Goal: Check status: Check status

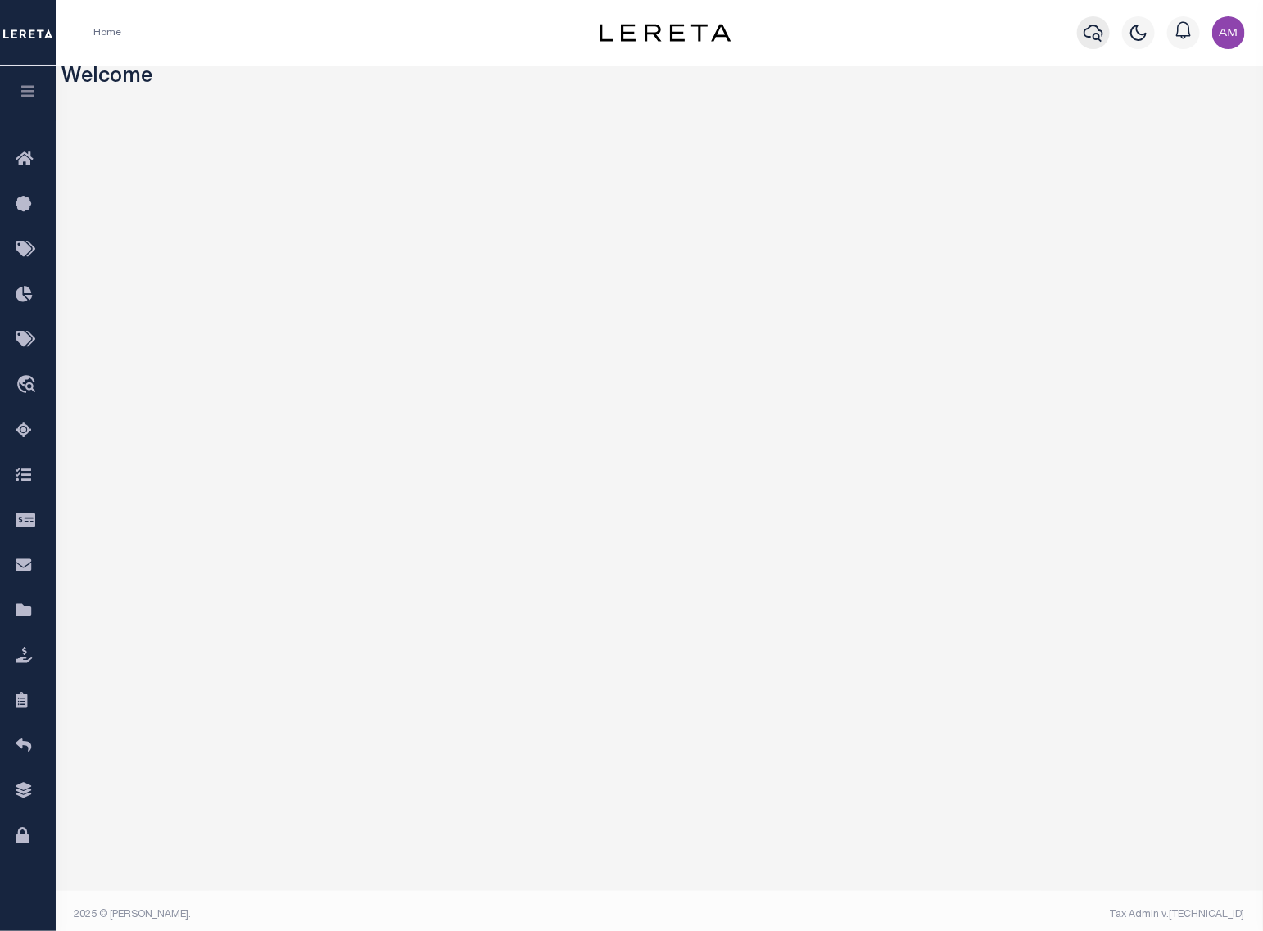
click at [1093, 33] on icon "button" at bounding box center [1094, 33] width 20 height 20
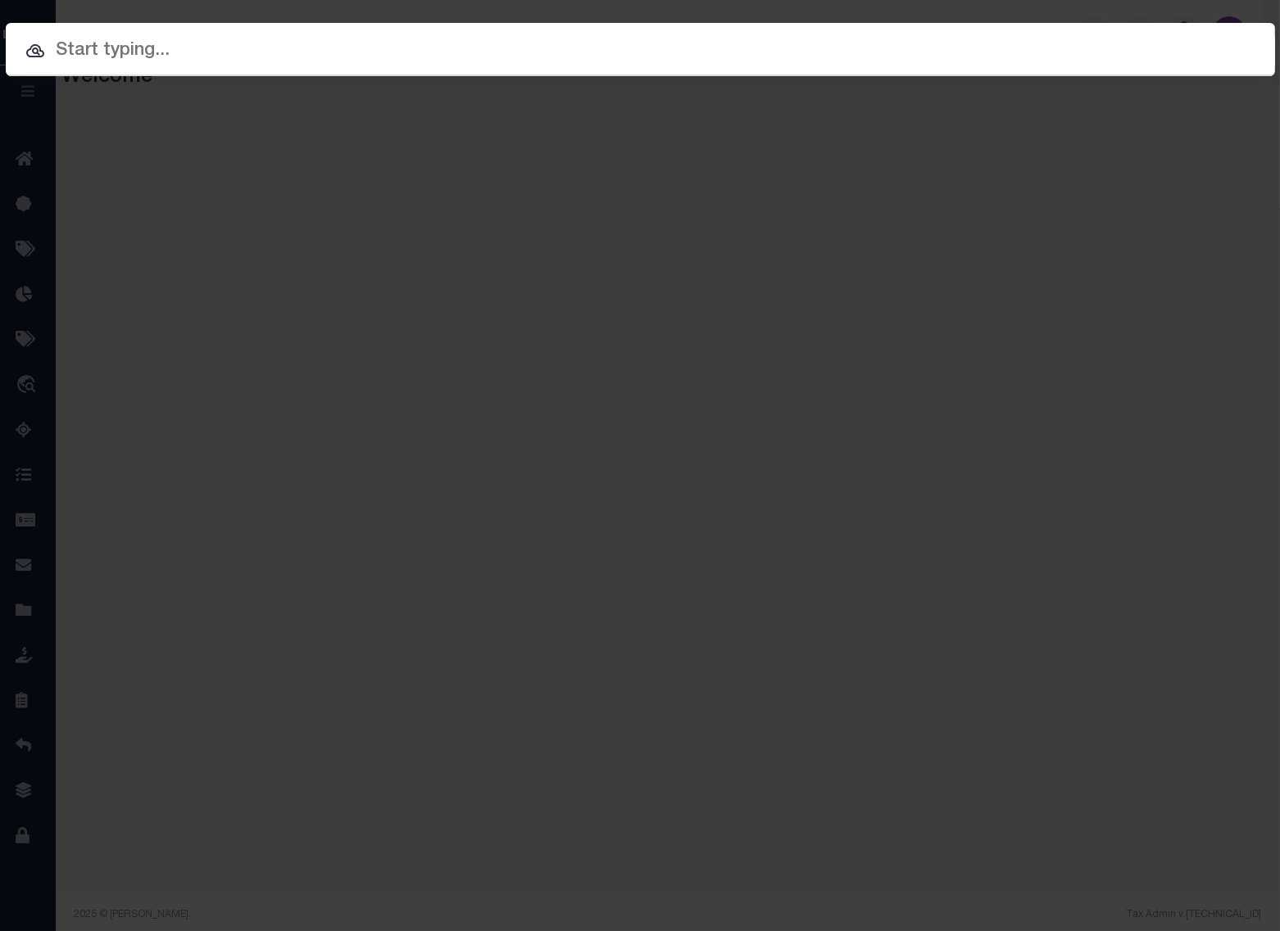
paste input "175000194"
type input "175000194"
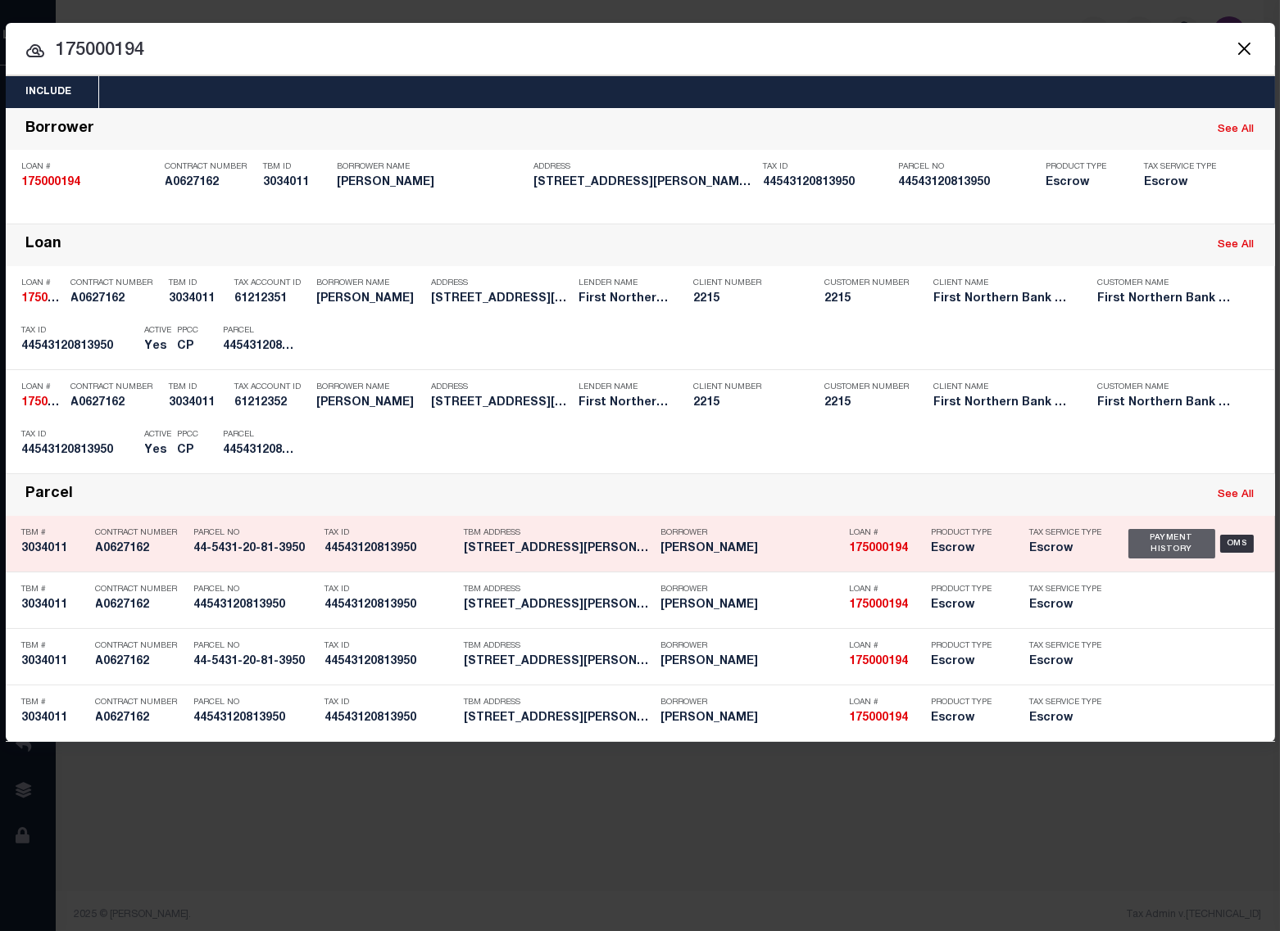
click at [1166, 534] on div "Payment History" at bounding box center [1172, 543] width 88 height 29
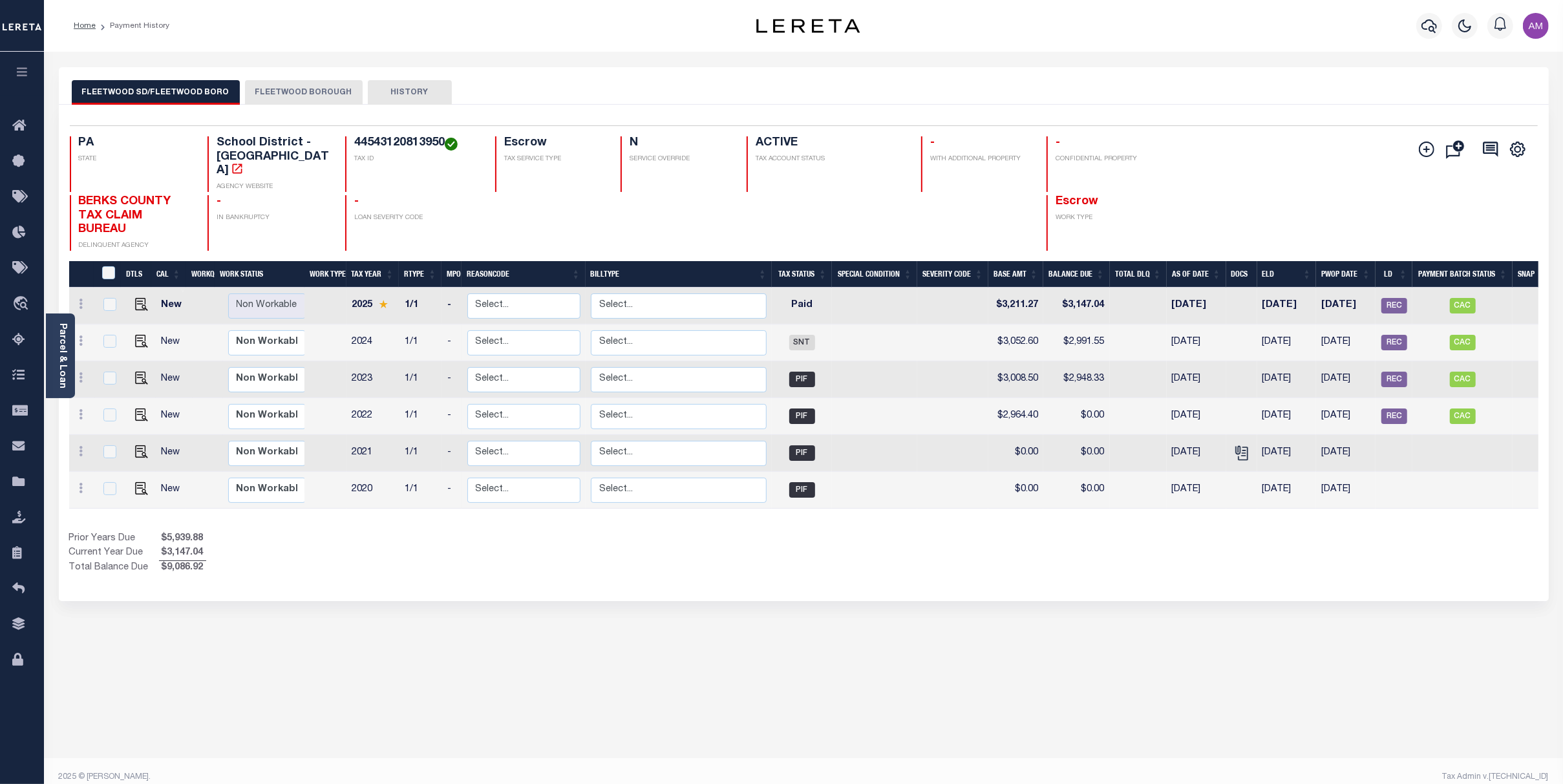
click at [391, 91] on button "HISTORY" at bounding box center [409, 92] width 84 height 24
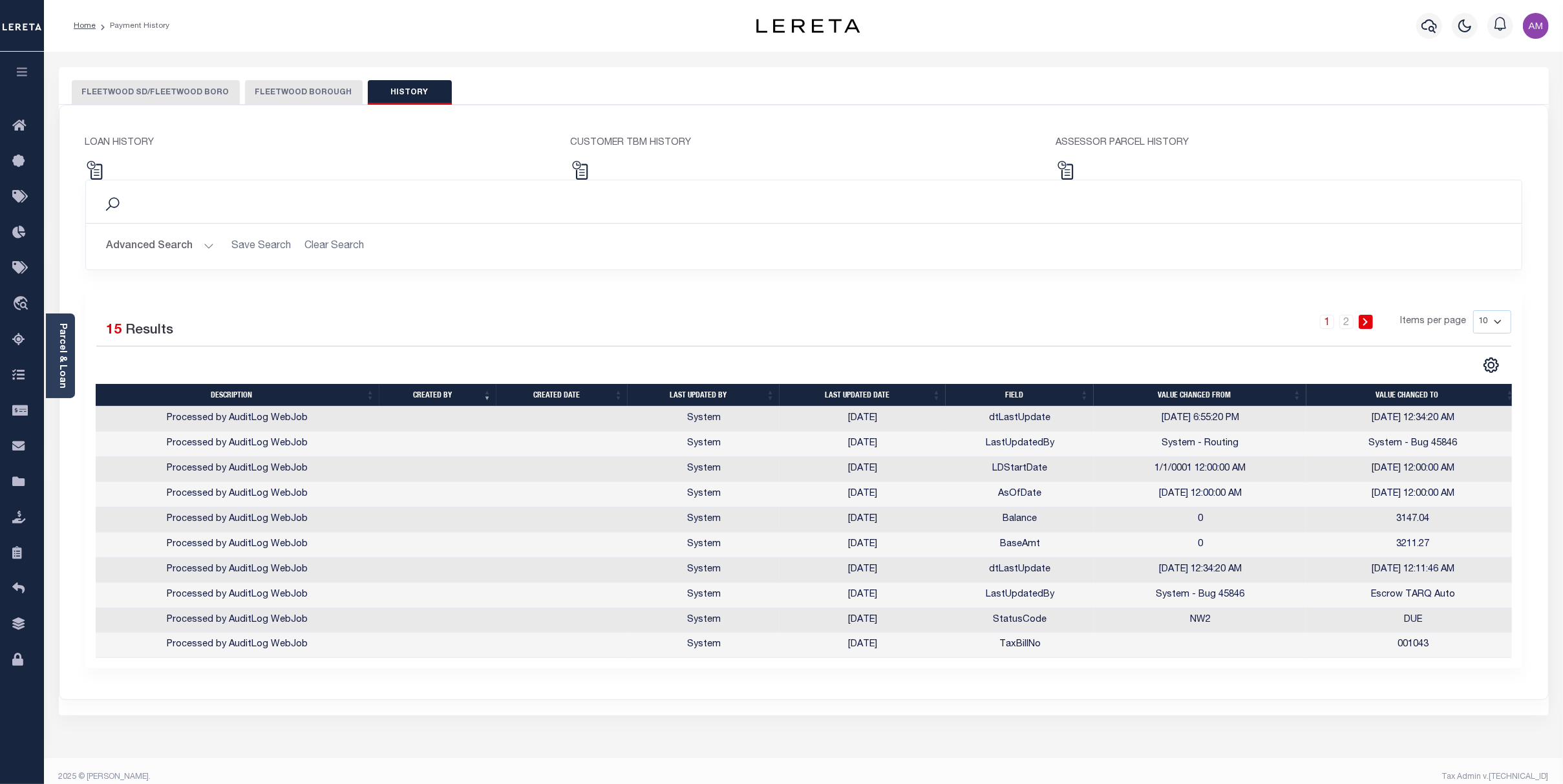
click at [173, 95] on button "FLEETWOOD SD/FLEETWOOD BORO" at bounding box center [155, 92] width 168 height 24
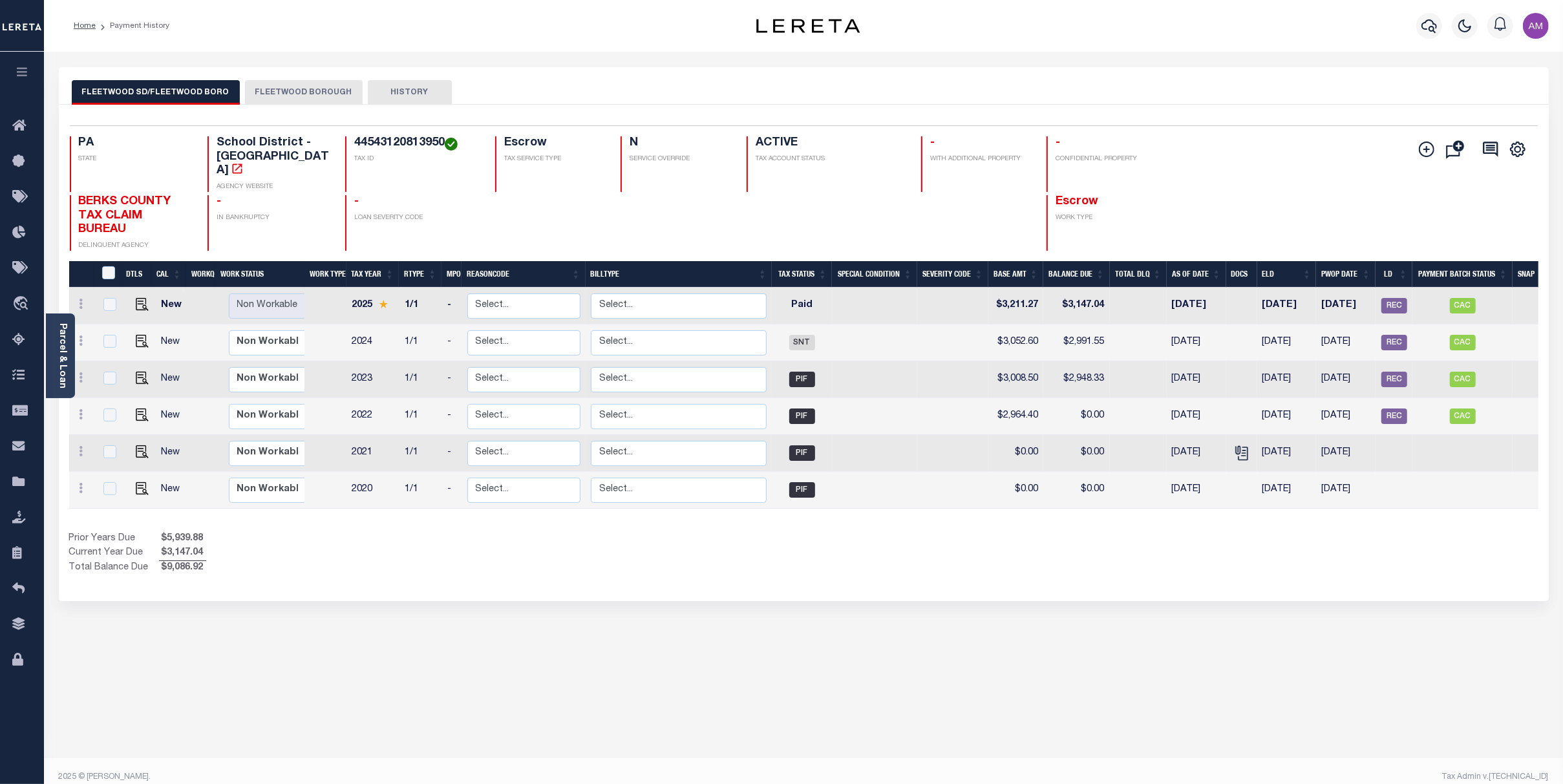
click at [278, 91] on button "FLEETWOOD BOROUGH" at bounding box center [303, 92] width 118 height 24
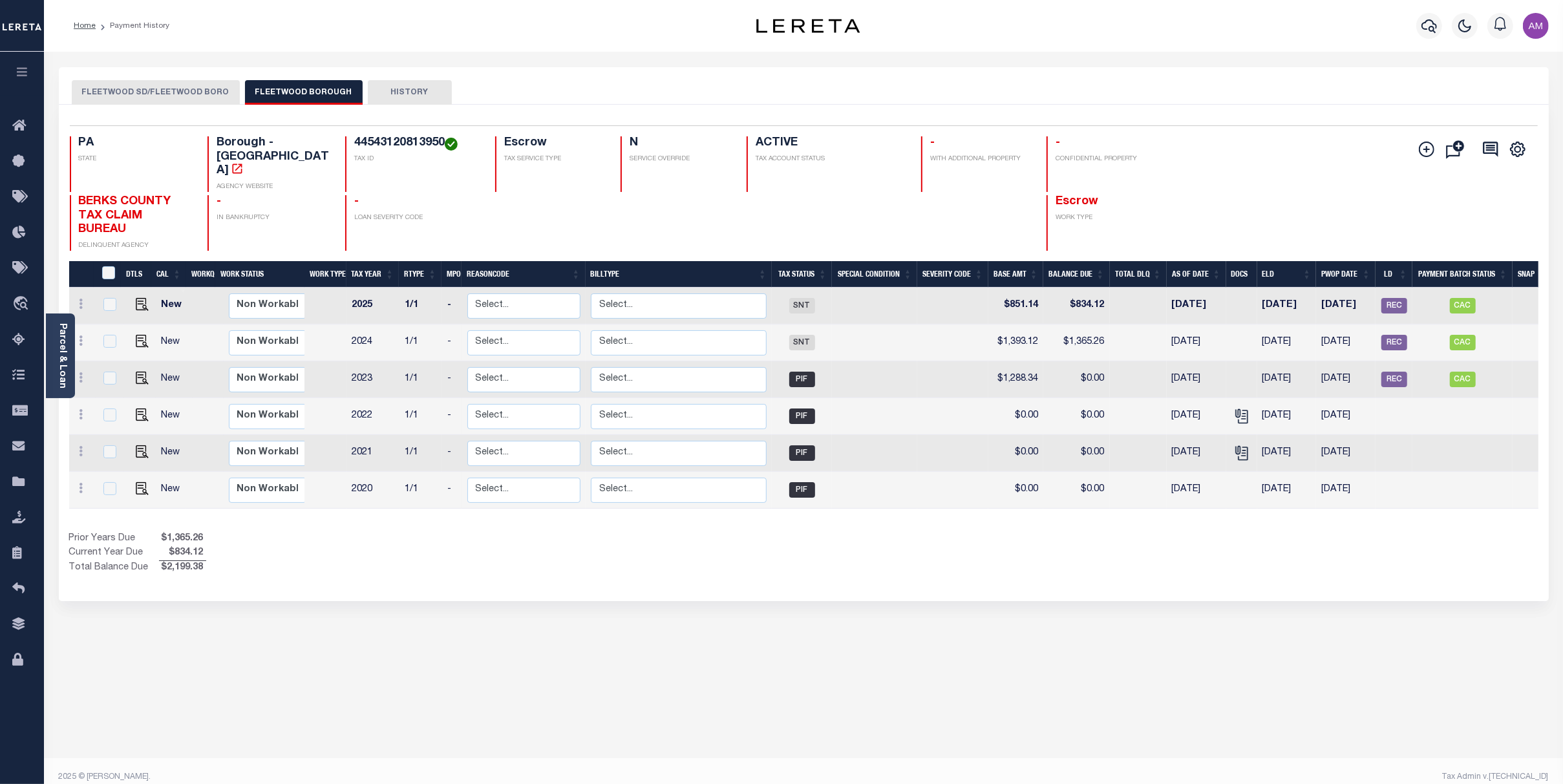
click at [215, 80] on button "FLEETWOOD SD/FLEETWOOD BORO" at bounding box center [155, 92] width 168 height 24
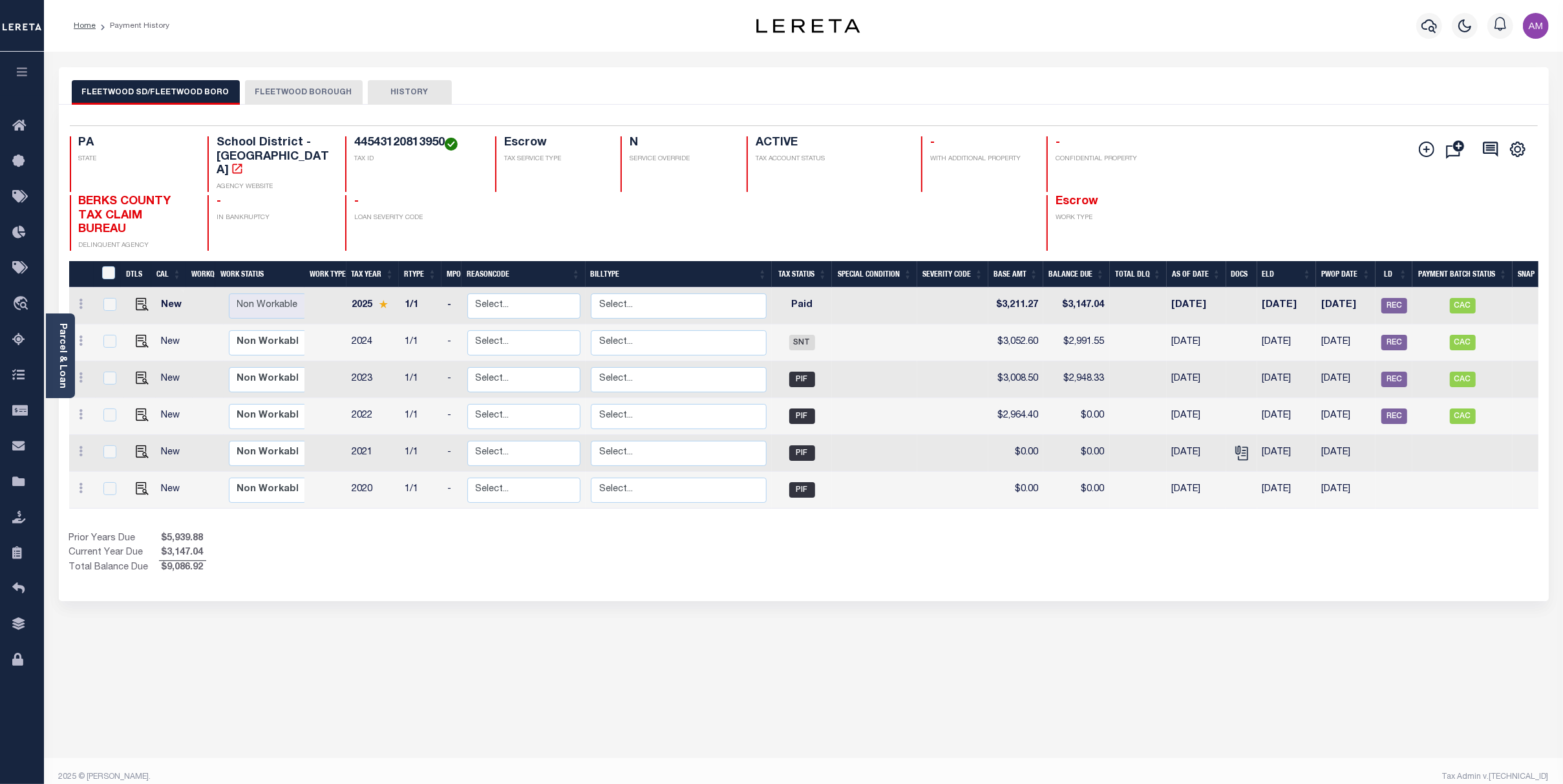
click at [298, 81] on button "FLEETWOOD BOROUGH" at bounding box center [303, 92] width 118 height 24
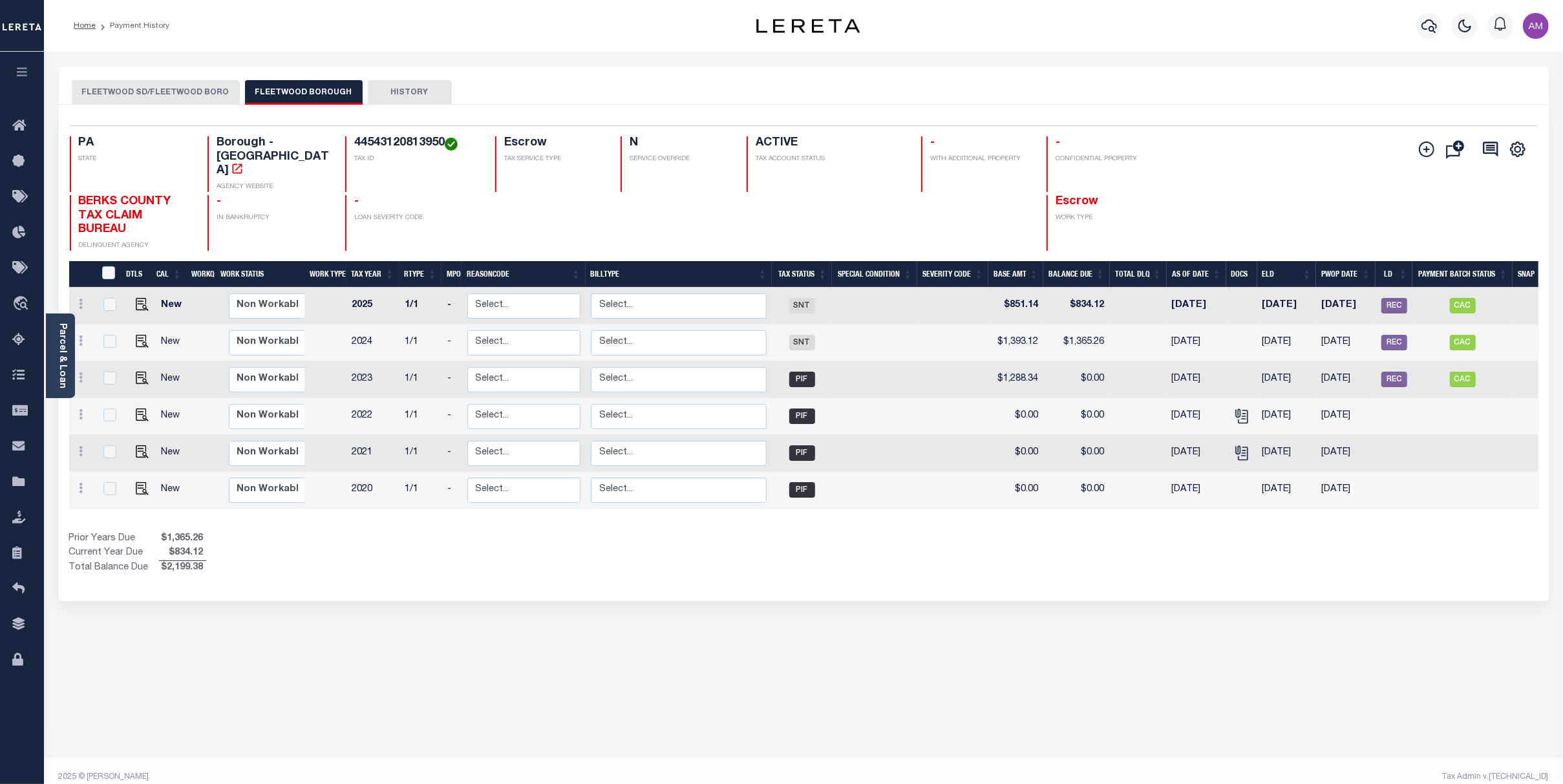
click at [155, 80] on button "FLEETWOOD SD/FLEETWOOD BORO" at bounding box center [155, 92] width 168 height 24
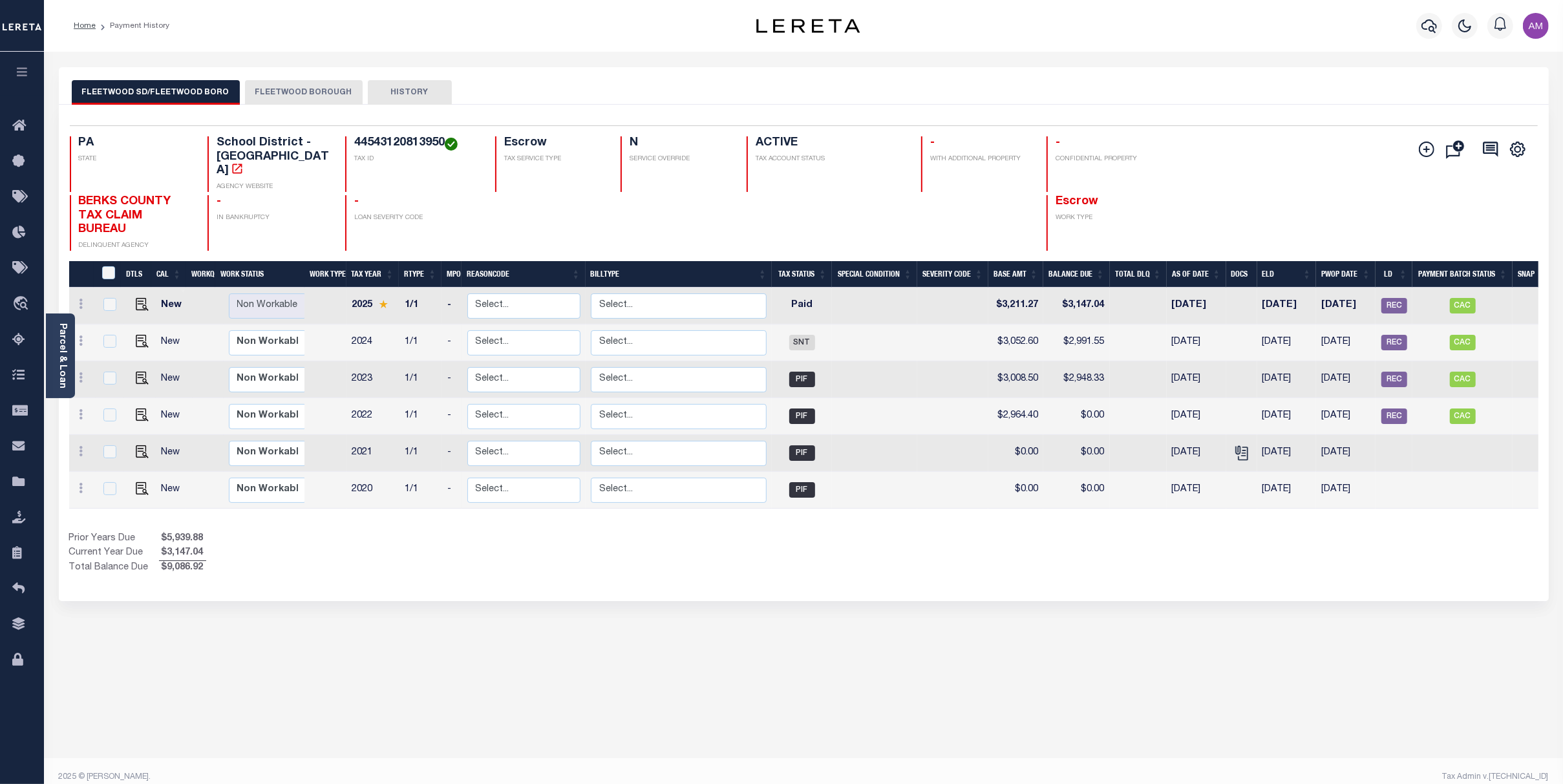
click at [284, 94] on button "FLEETWOOD BOROUGH" at bounding box center [303, 92] width 118 height 24
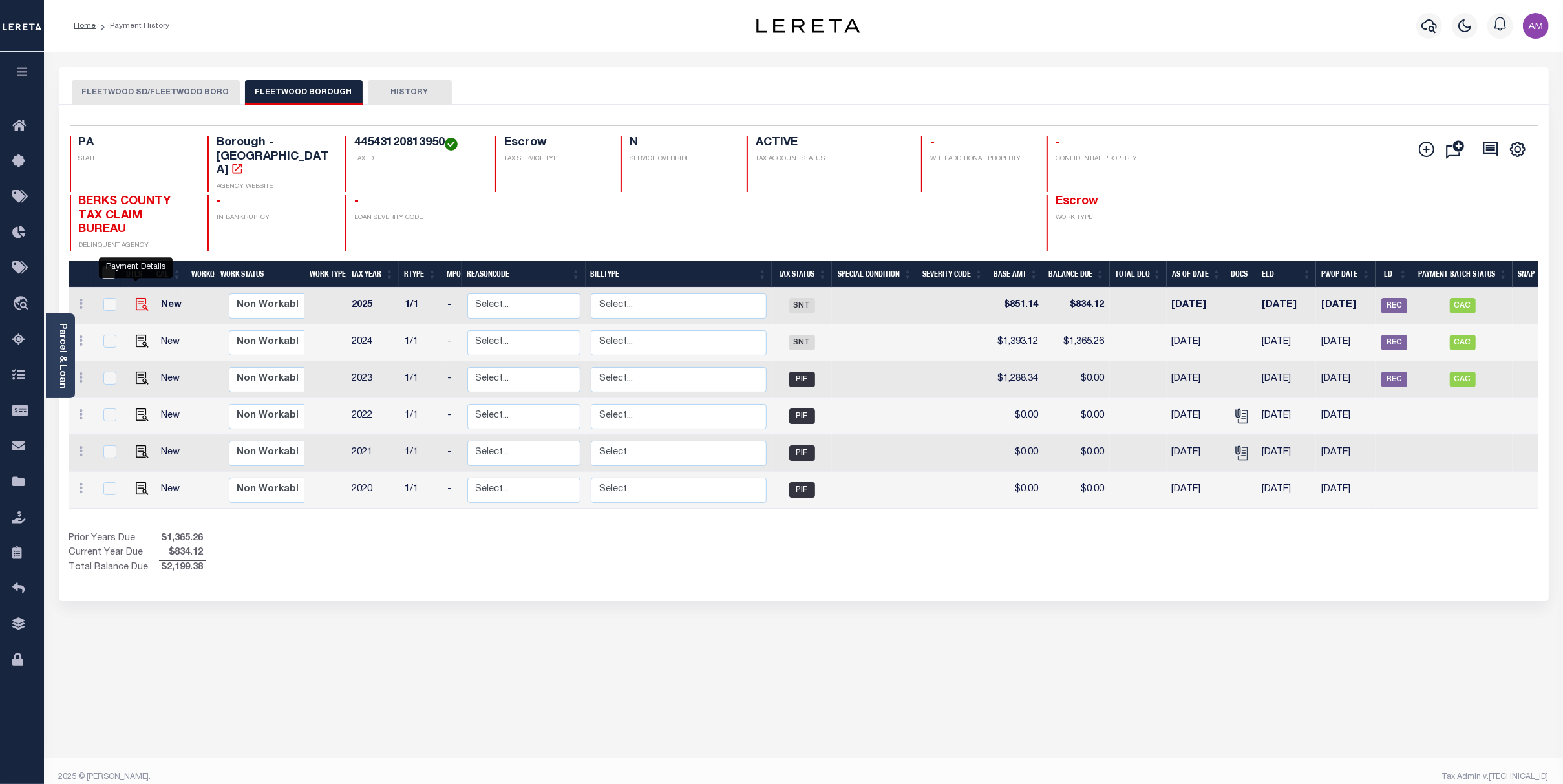
click at [136, 298] on img "" at bounding box center [142, 304] width 13 height 13
checkbox input "true"
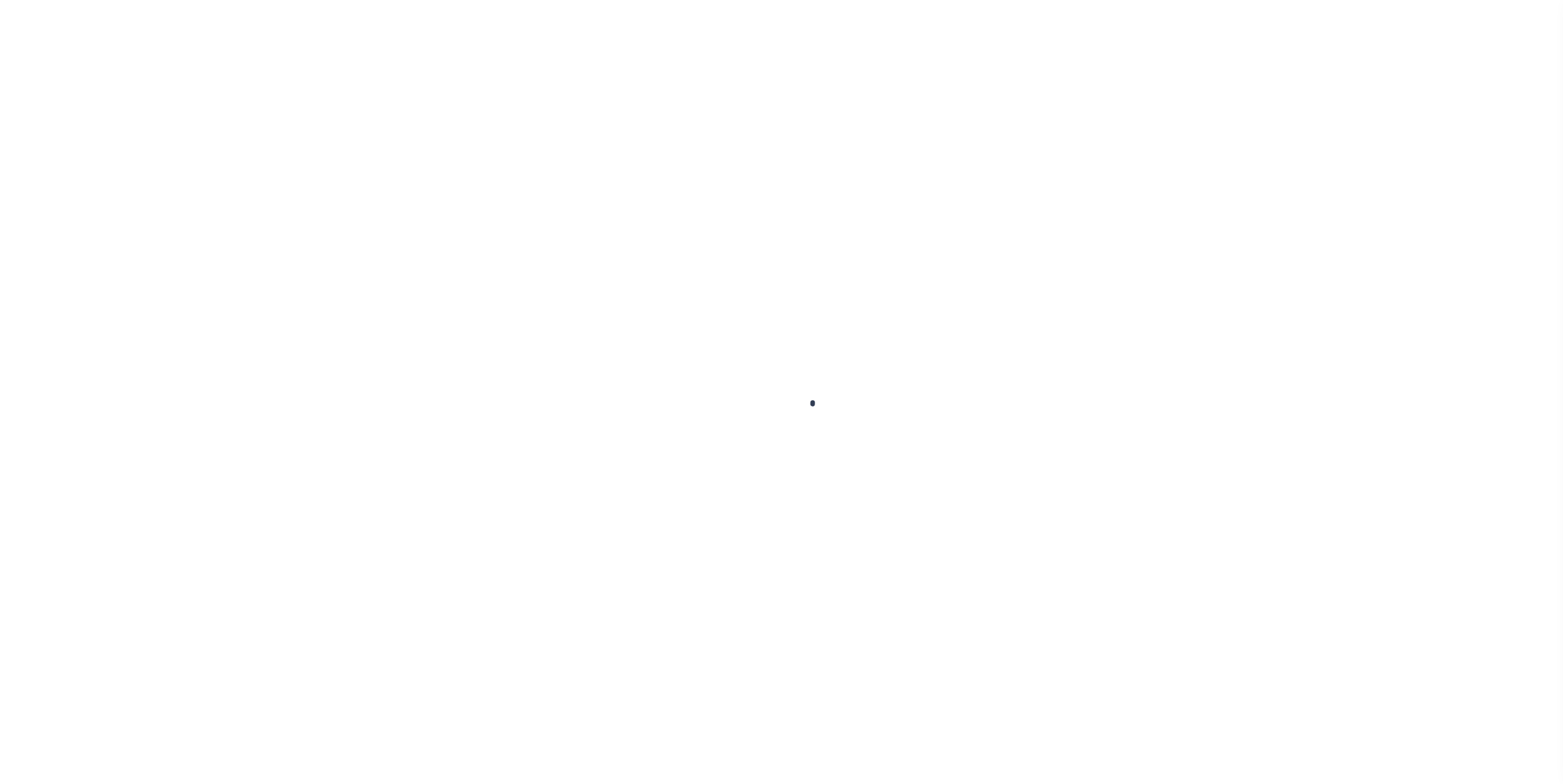
checkbox input "false"
type input "715"
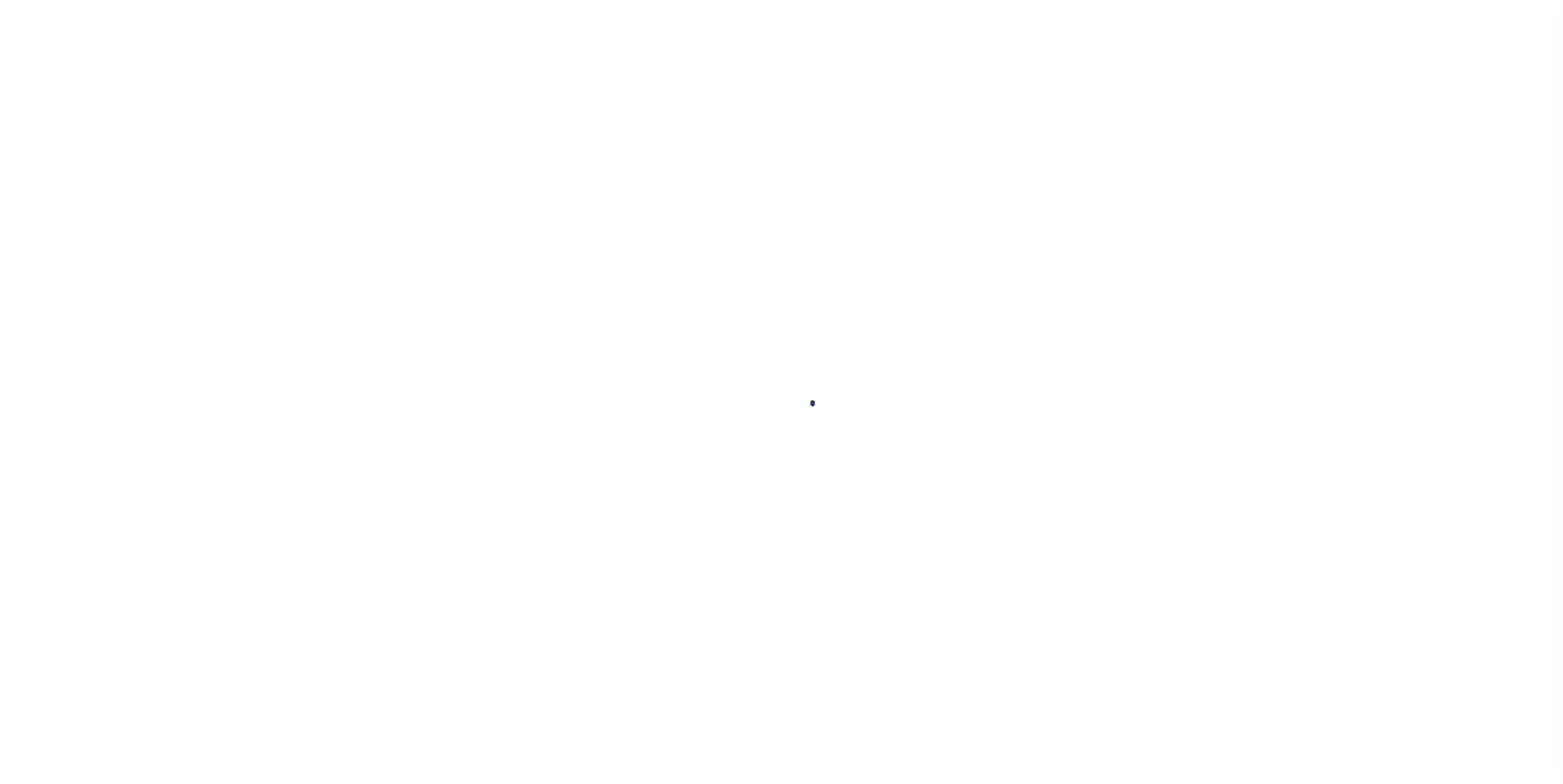
type input "03/04/2025"
type input "$851.14"
type input "$834.12"
select select "SNT"
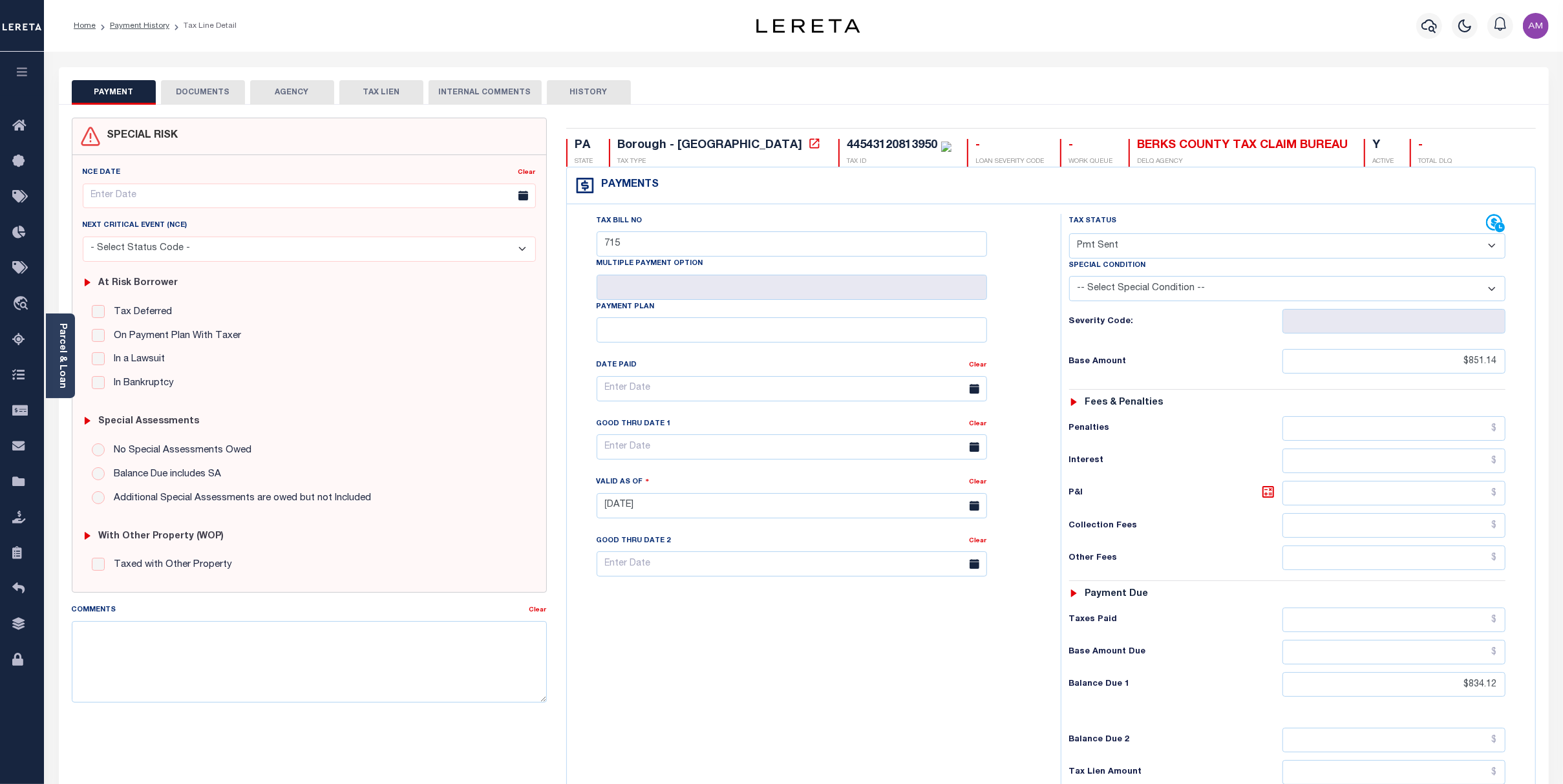
click at [194, 84] on button "DOCUMENTS" at bounding box center [203, 92] width 84 height 24
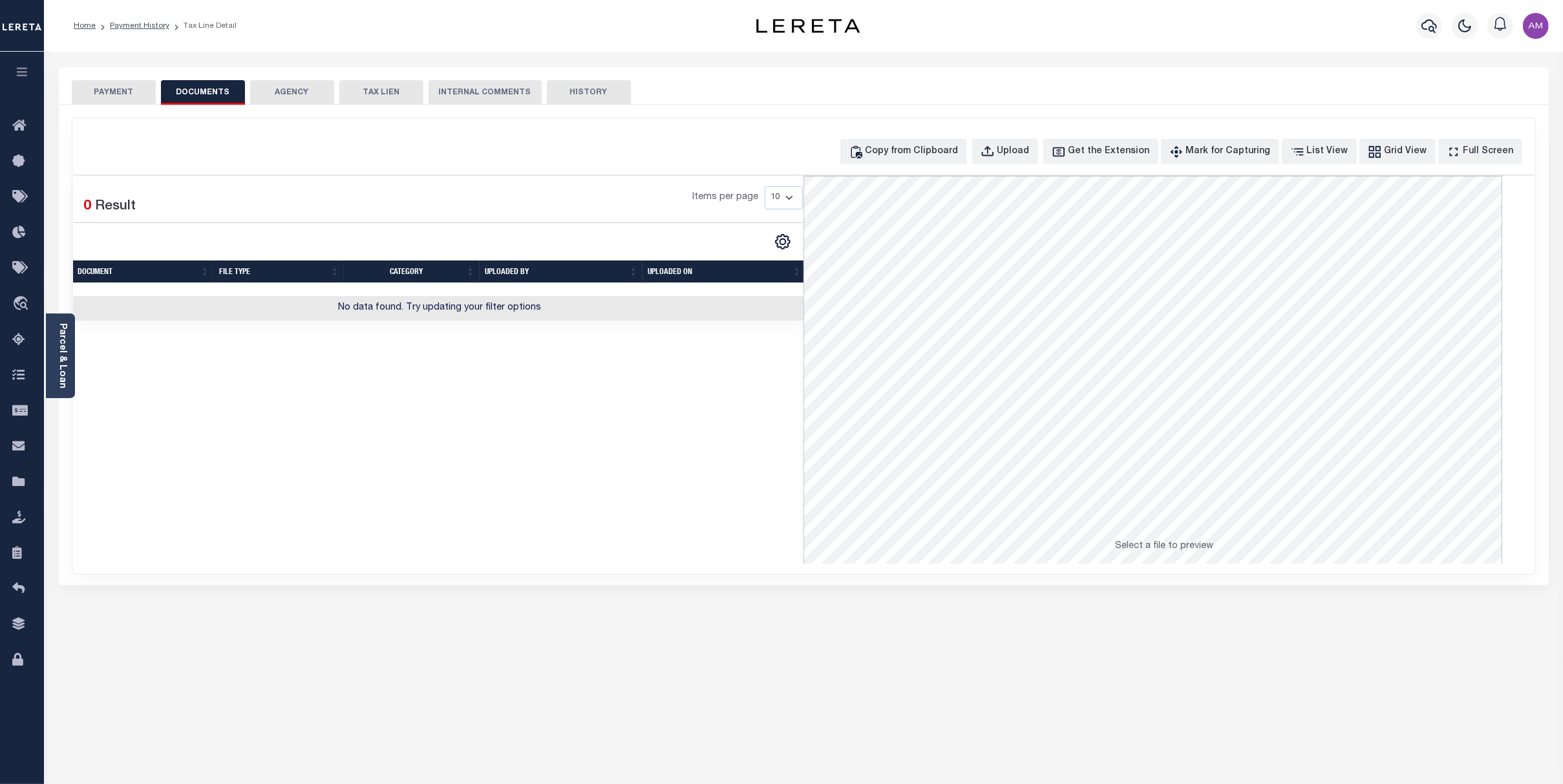
click at [265, 97] on button "AGENCY" at bounding box center [292, 92] width 84 height 24
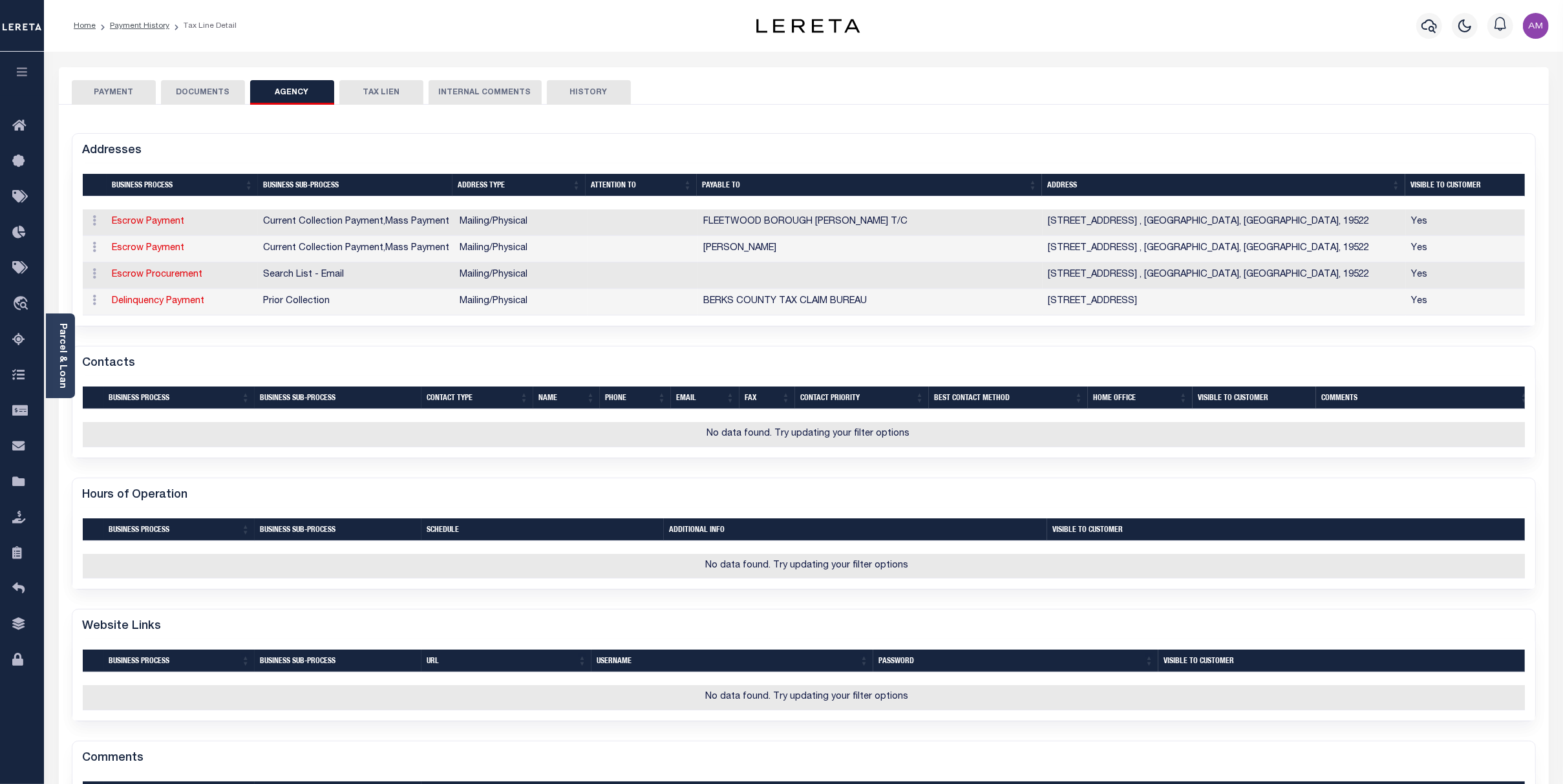
drag, startPoint x: 383, startPoint y: 95, endPoint x: 394, endPoint y: 95, distance: 11.0
click at [384, 95] on button "TAX LIEN" at bounding box center [381, 92] width 84 height 24
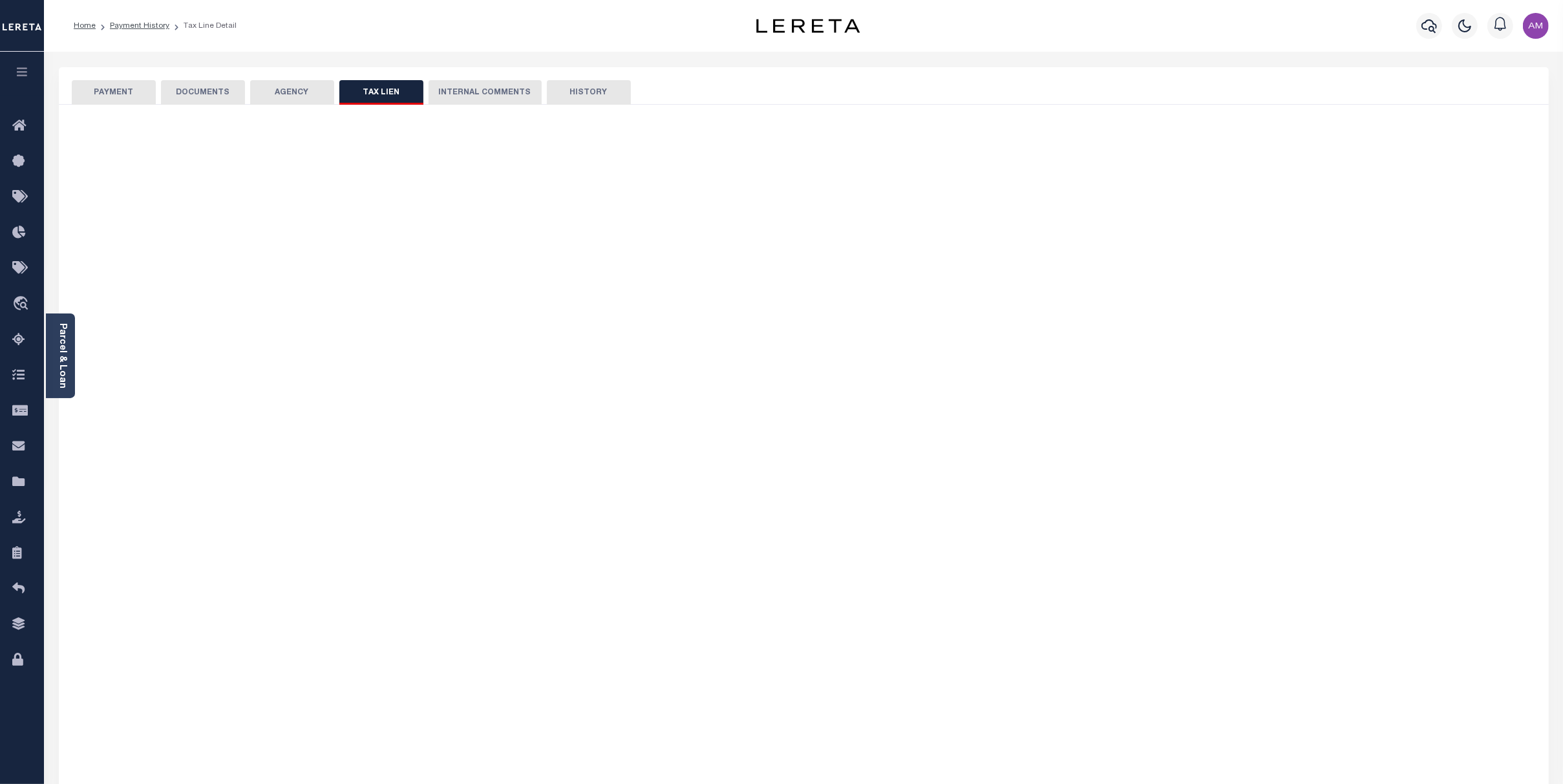
checkbox input "false"
radio input "true"
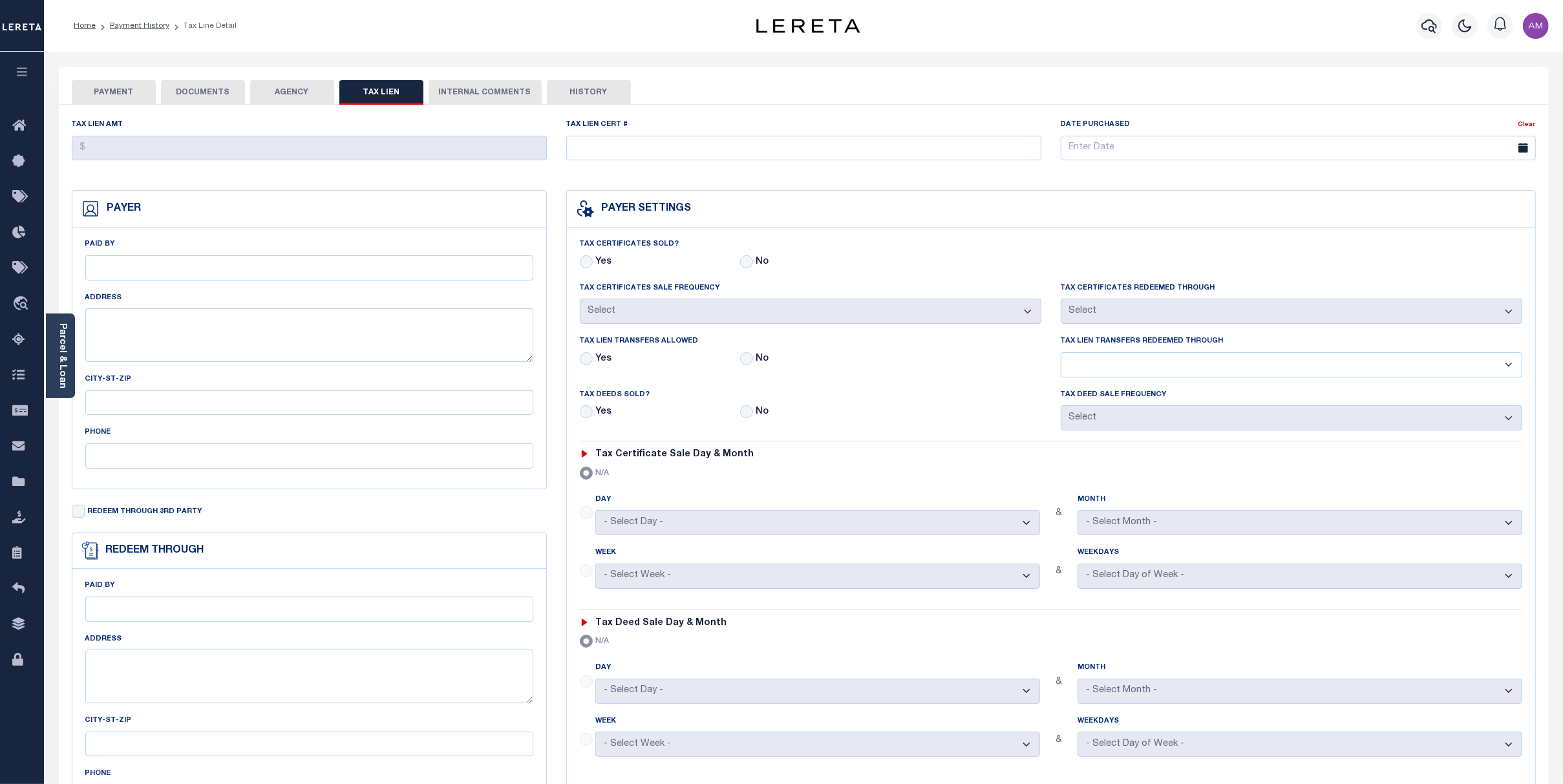
click at [497, 89] on button "INTERNAL COMMENTS" at bounding box center [484, 92] width 113 height 24
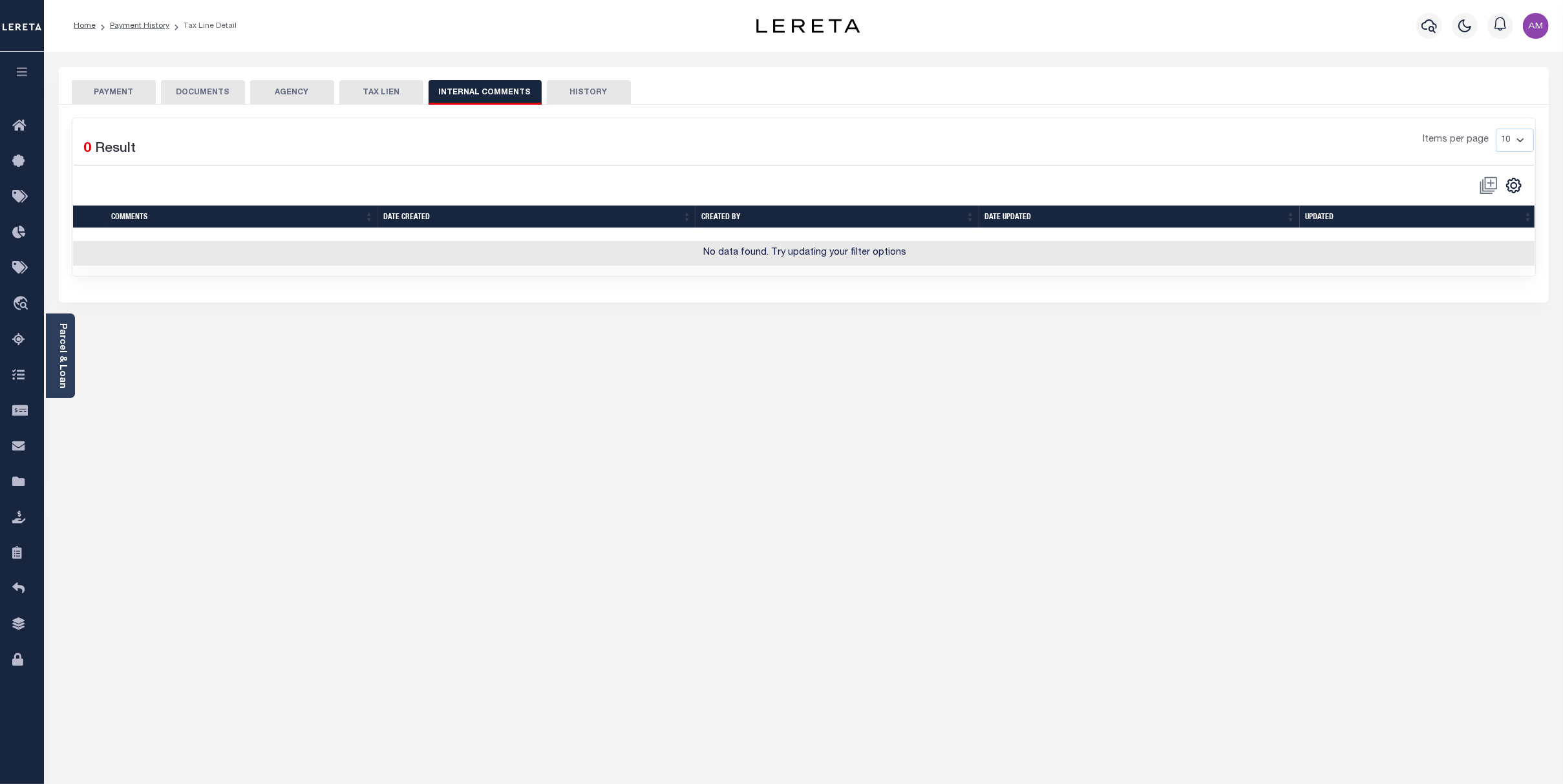
click at [590, 102] on button "HISTORY" at bounding box center [589, 92] width 84 height 24
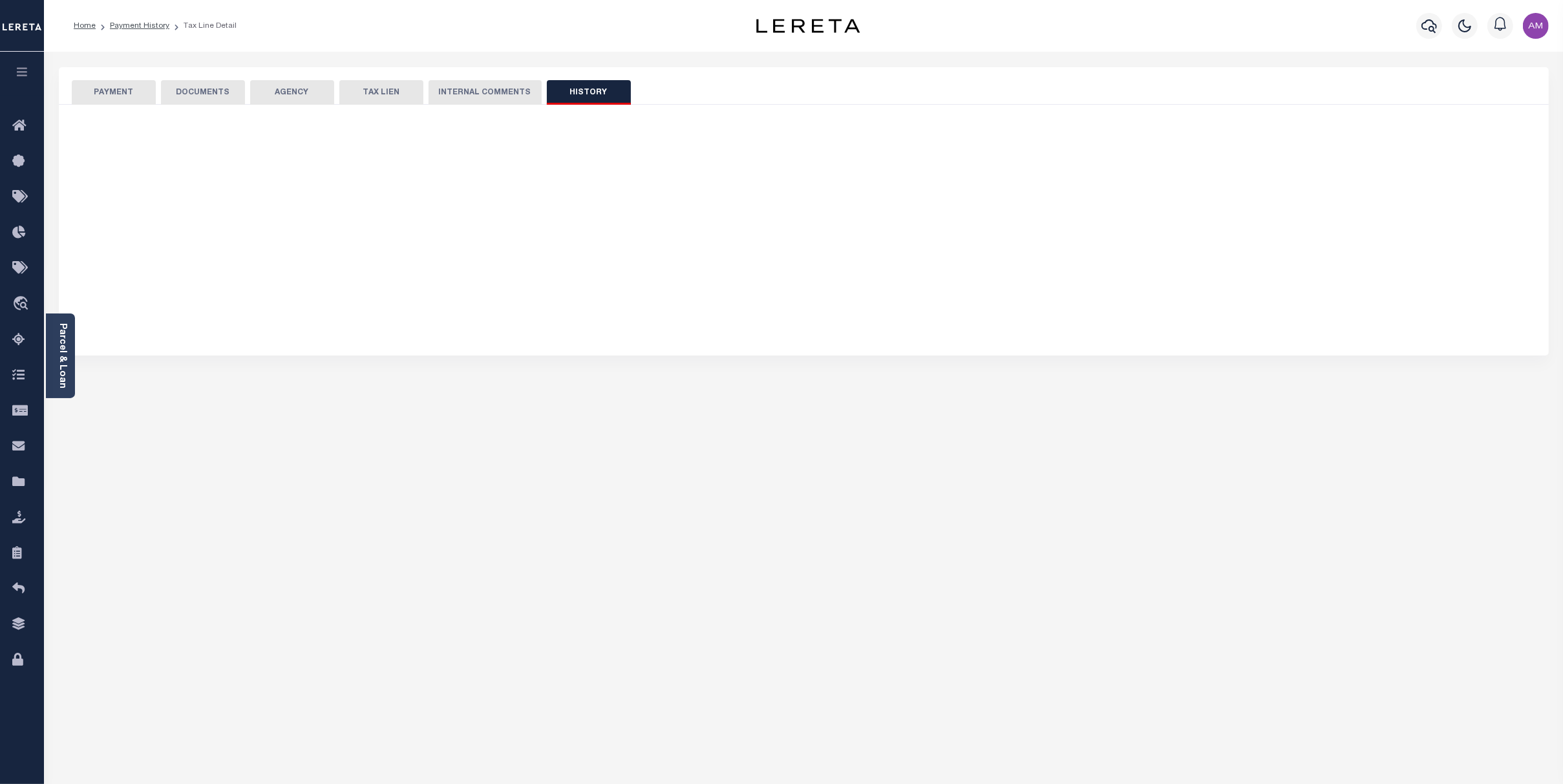
select select "50"
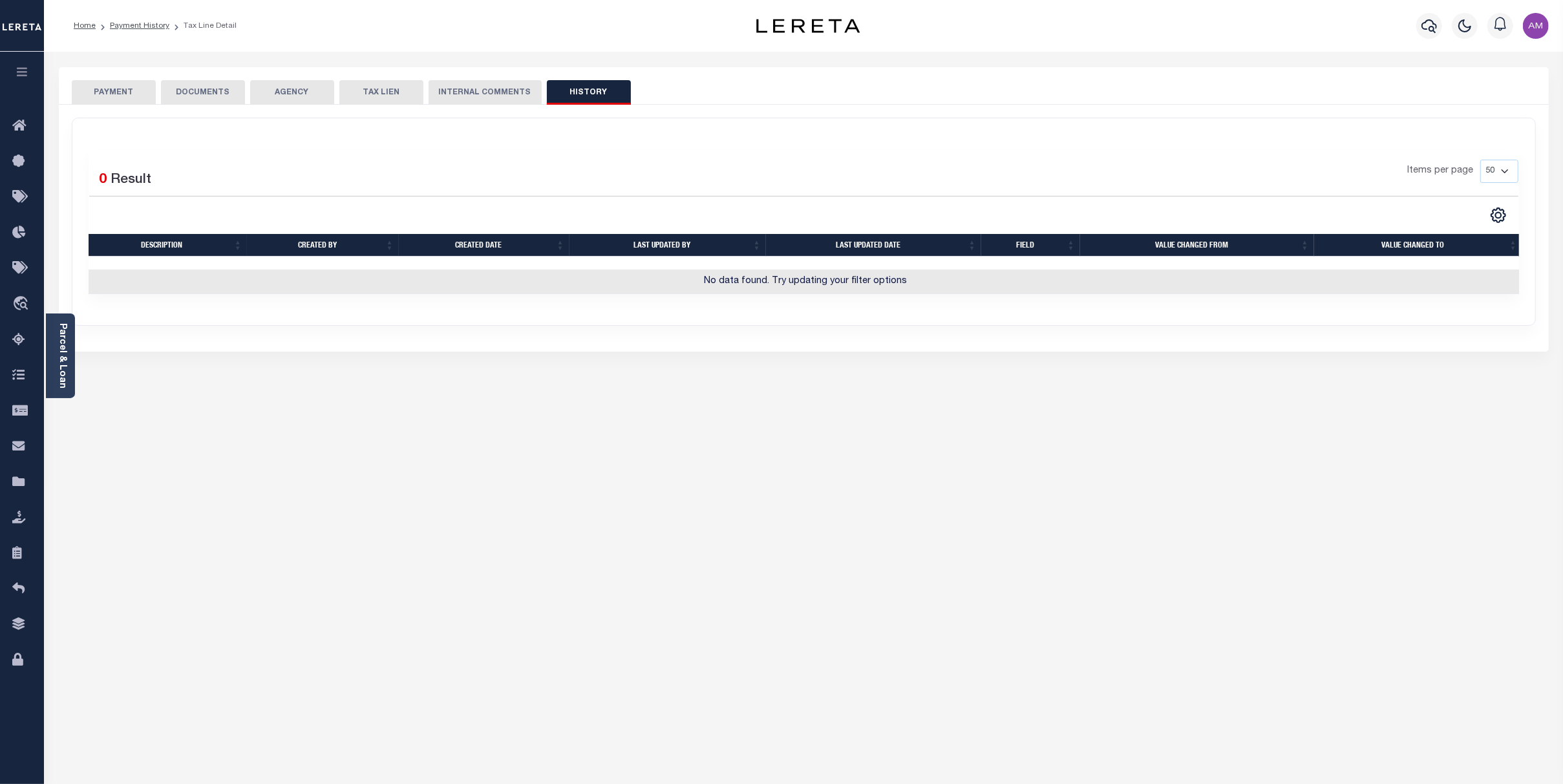
click at [106, 94] on button "PAYMENT" at bounding box center [114, 92] width 84 height 24
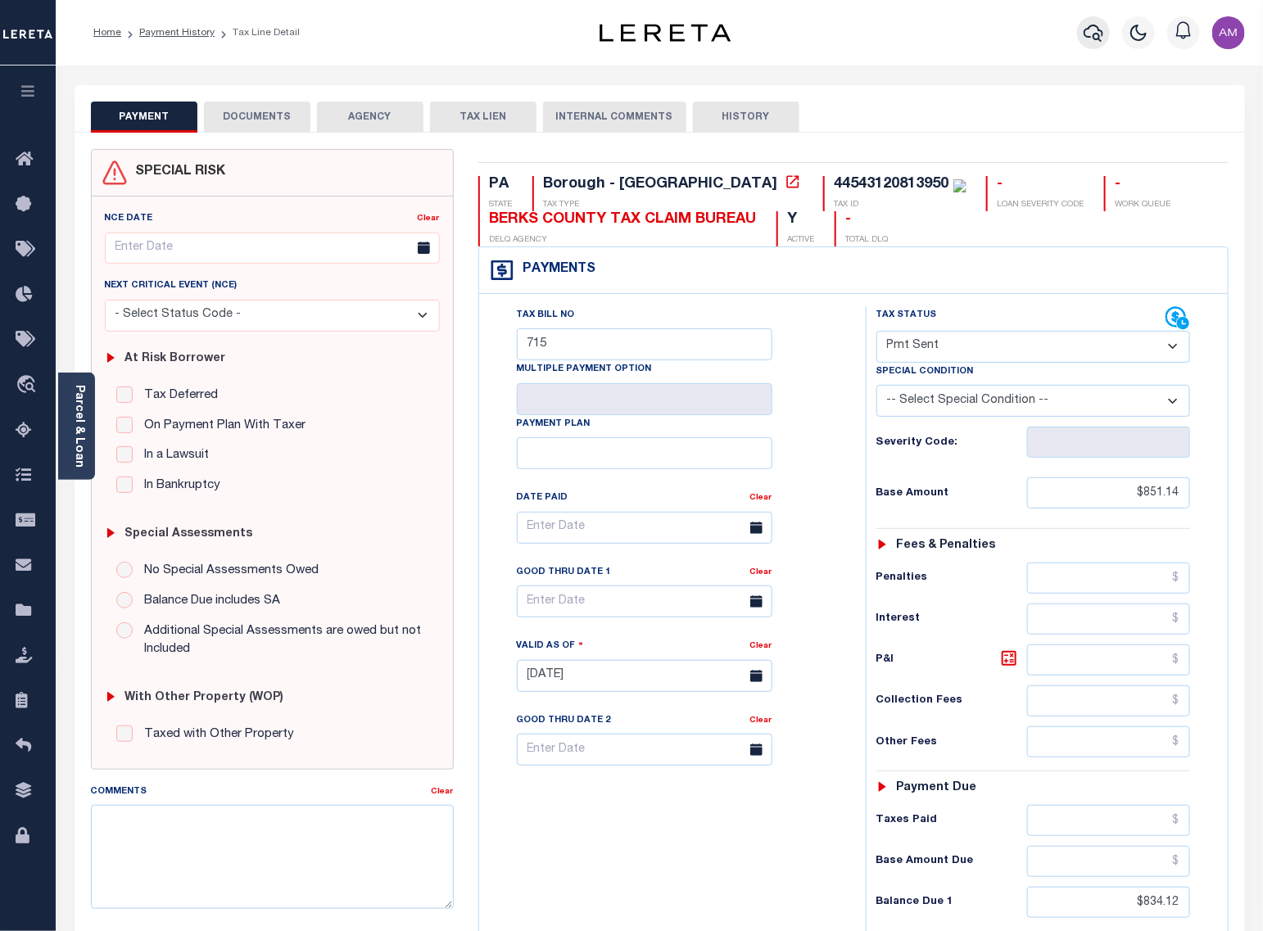
click at [1102, 34] on icon "button" at bounding box center [1094, 33] width 20 height 20
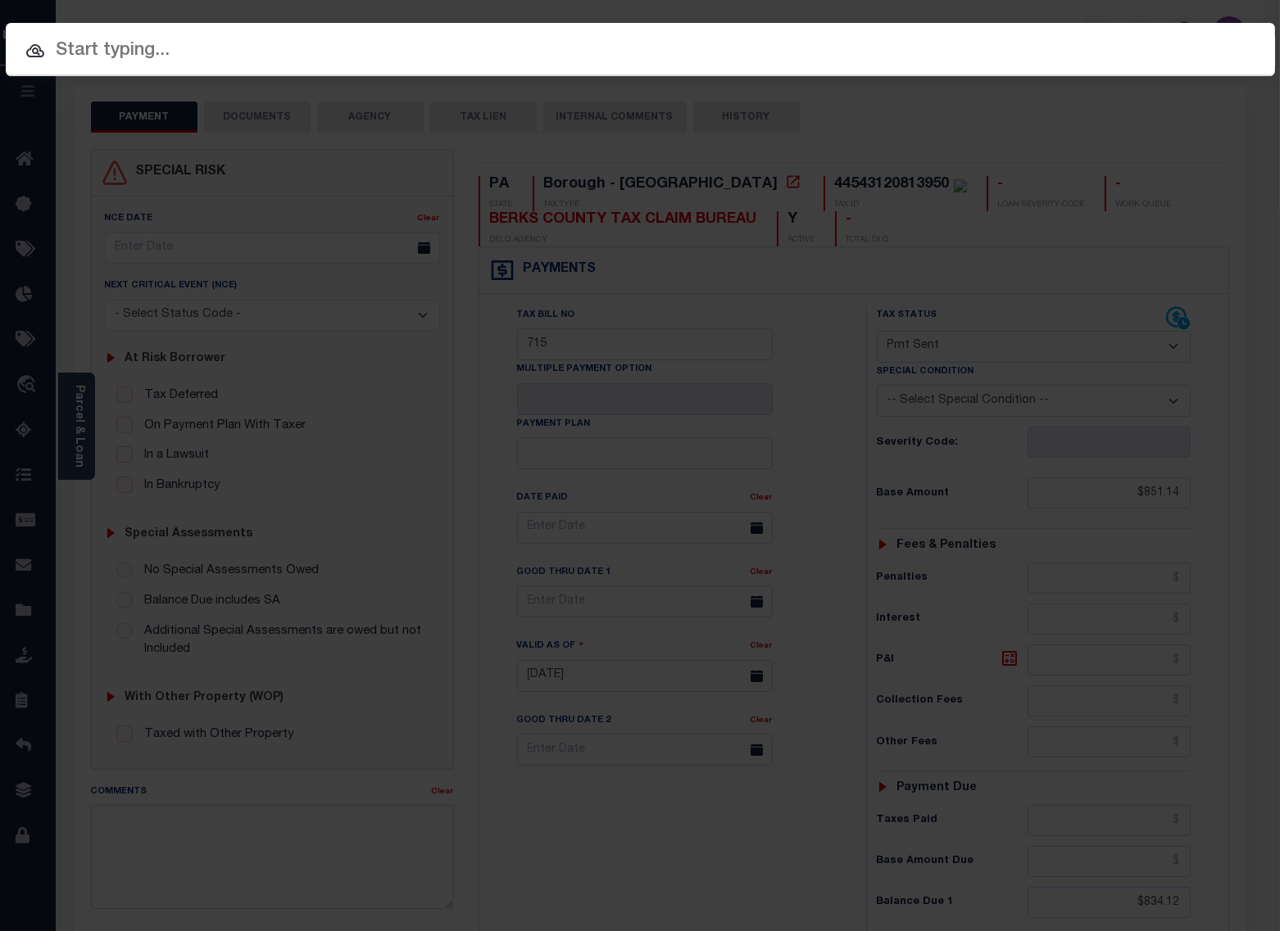
paste input "3542"
type input "3542"
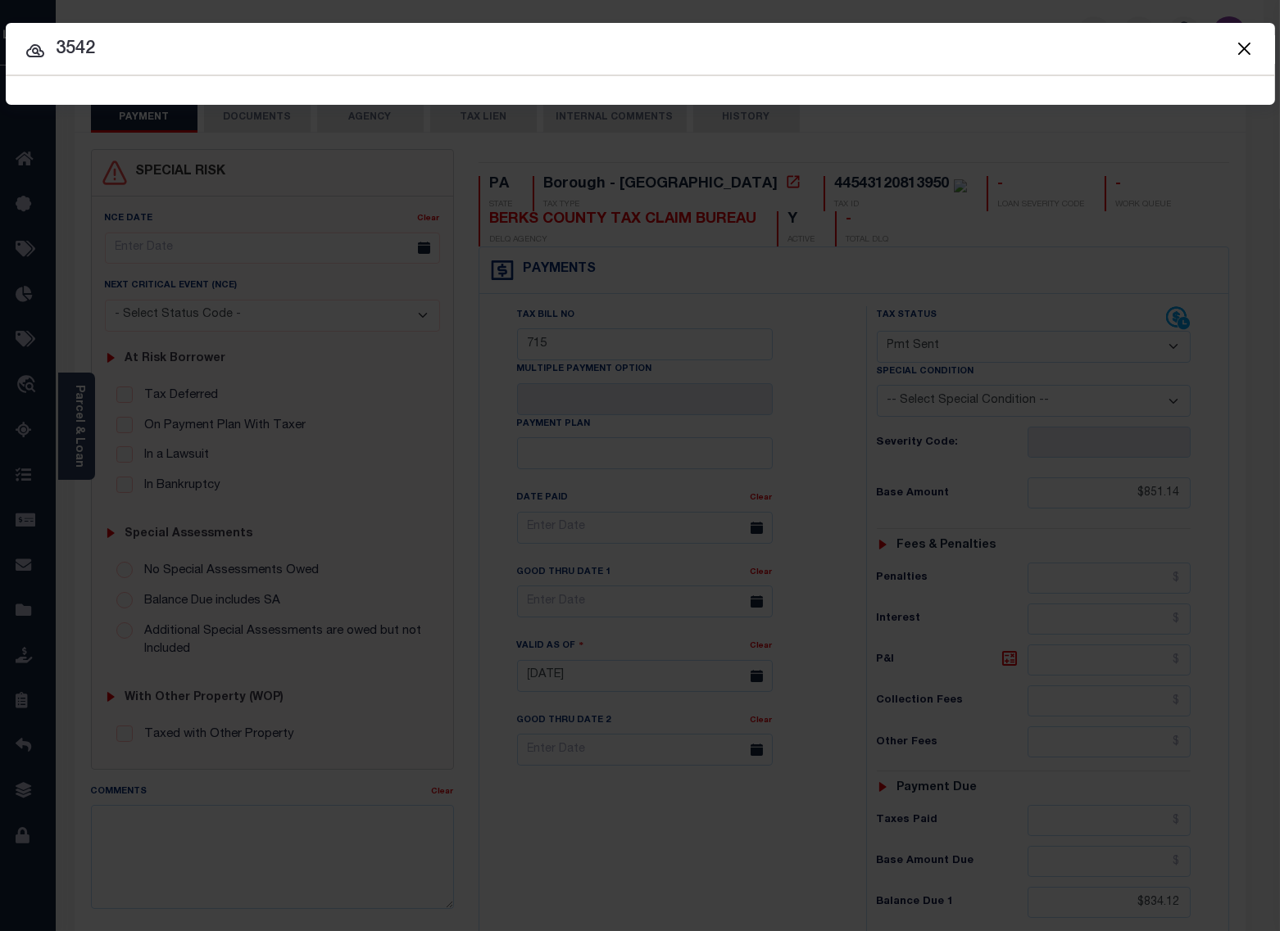
click at [855, 52] on input "3542" at bounding box center [640, 49] width 1269 height 29
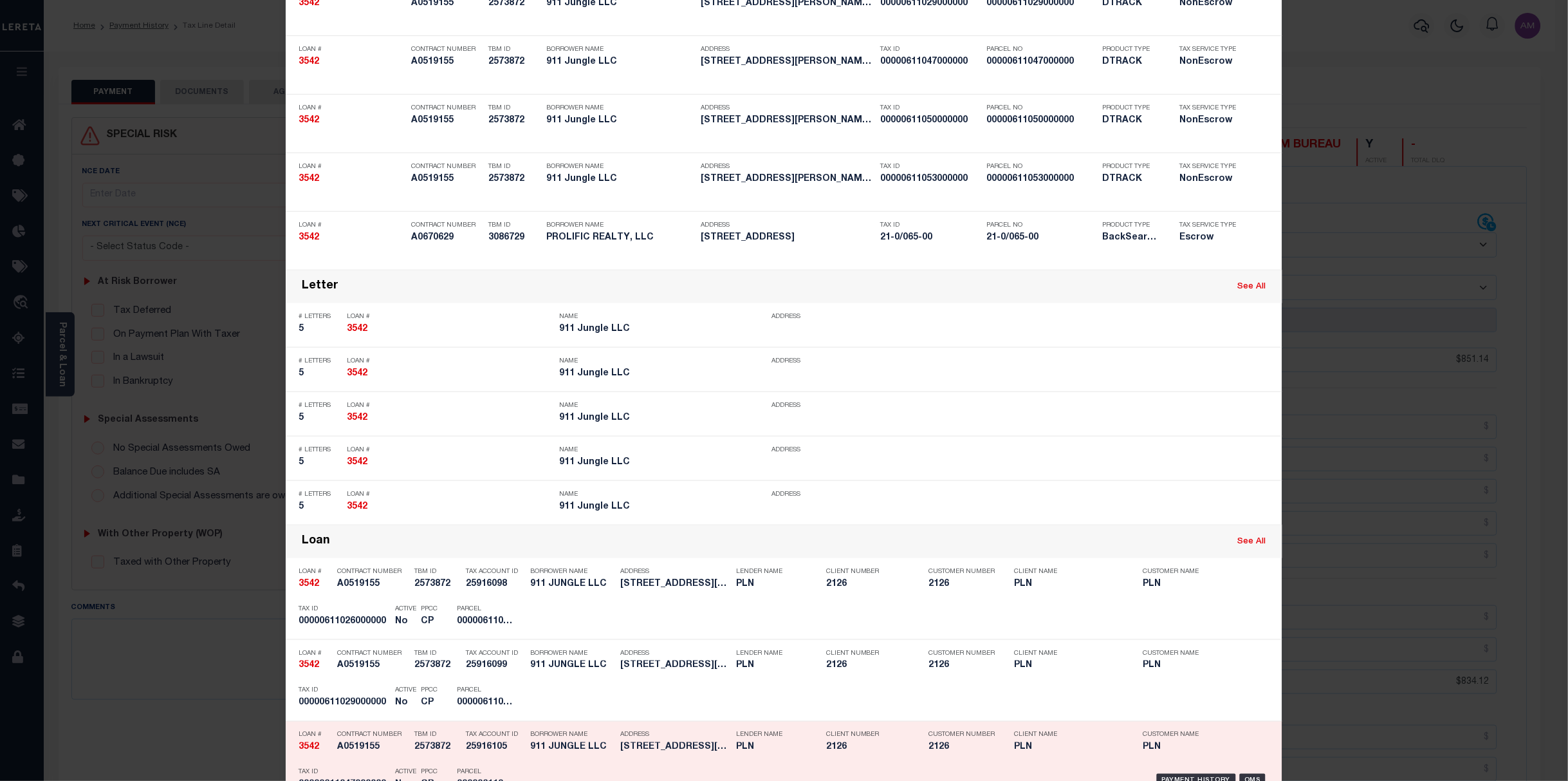
scroll to position [429, 0]
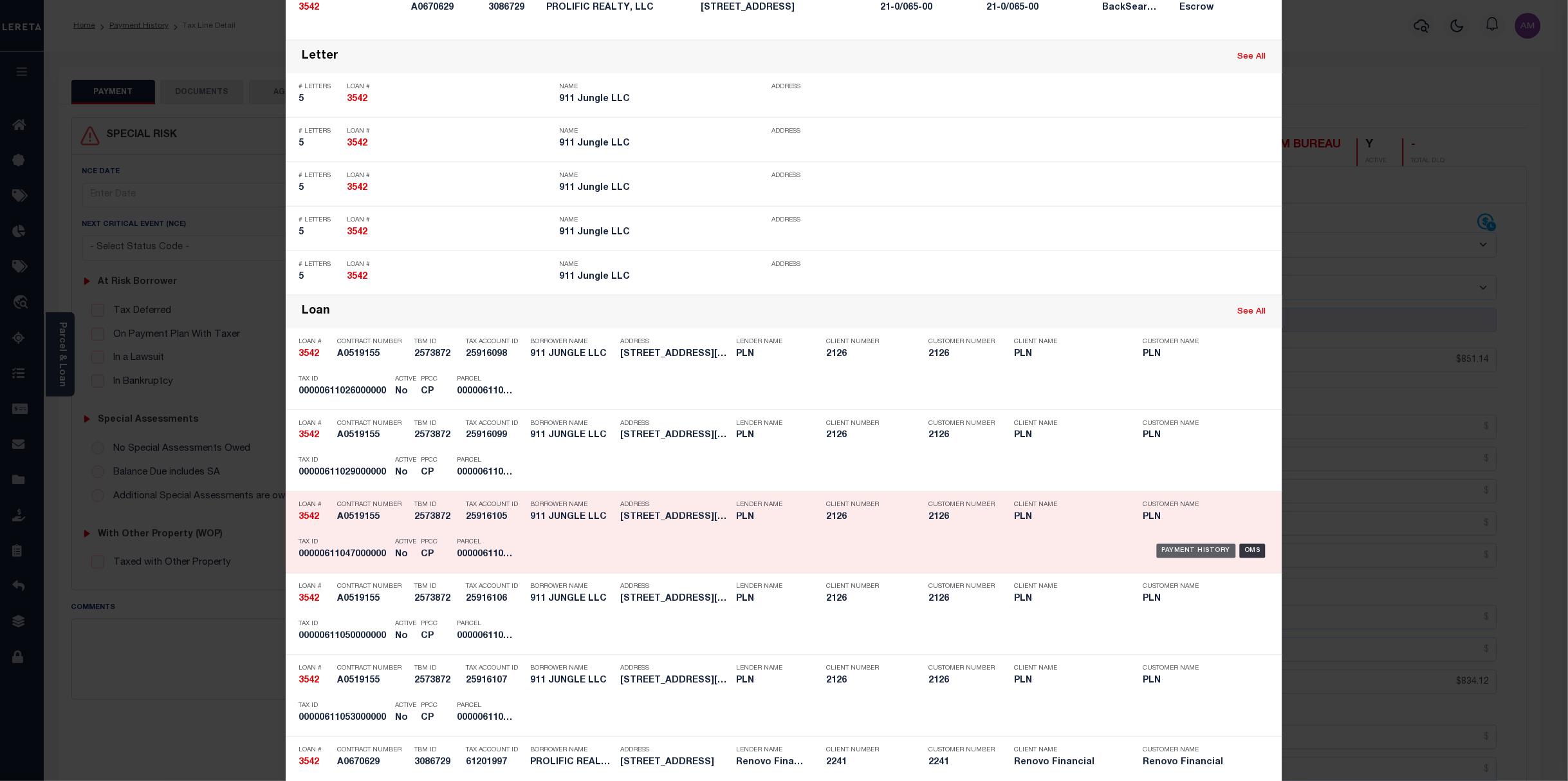
click at [1187, 551] on div "Payment History" at bounding box center [1196, 551] width 79 height 14
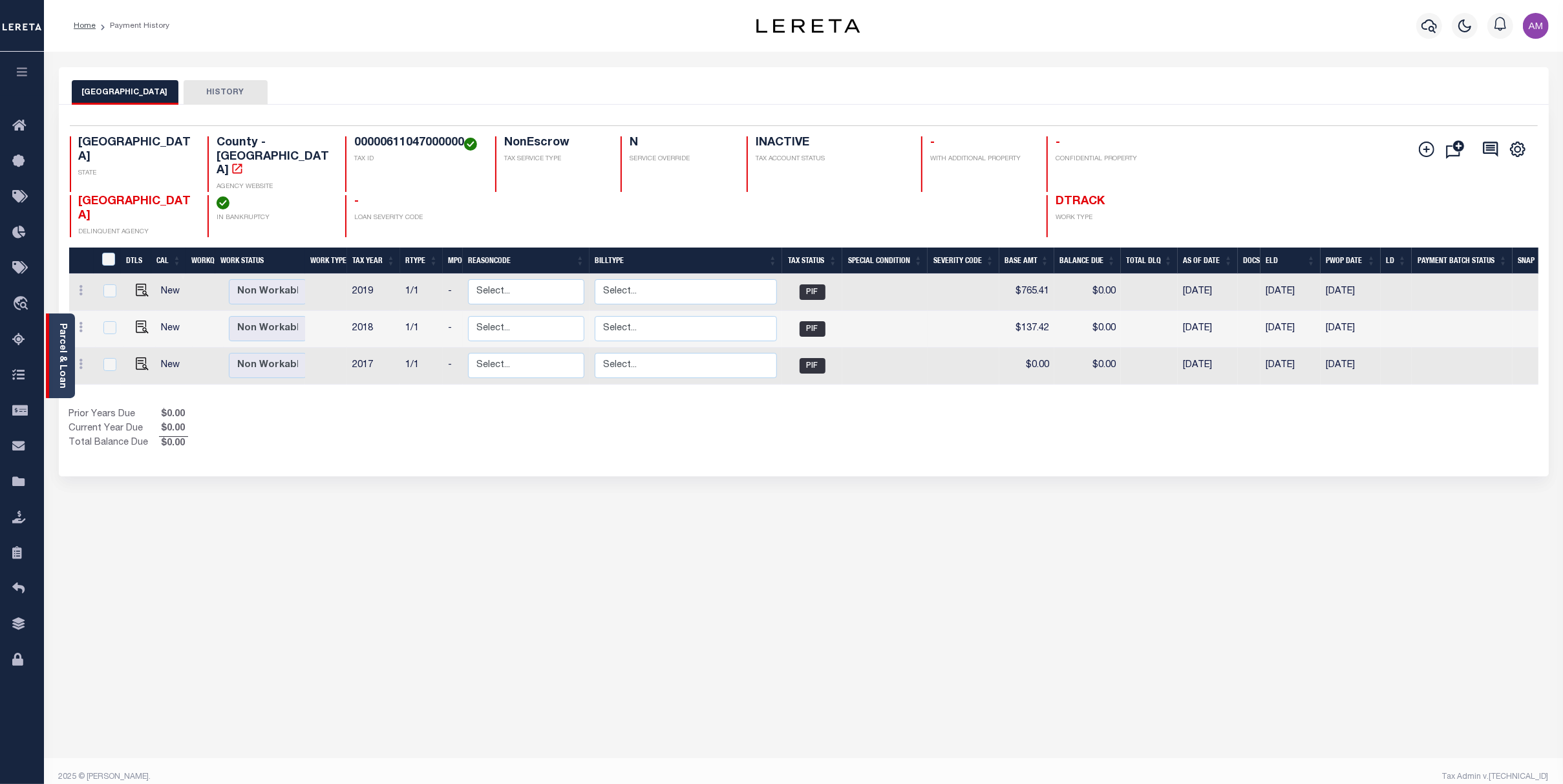
click at [66, 345] on link "Parcel & Loan" at bounding box center [62, 356] width 9 height 65
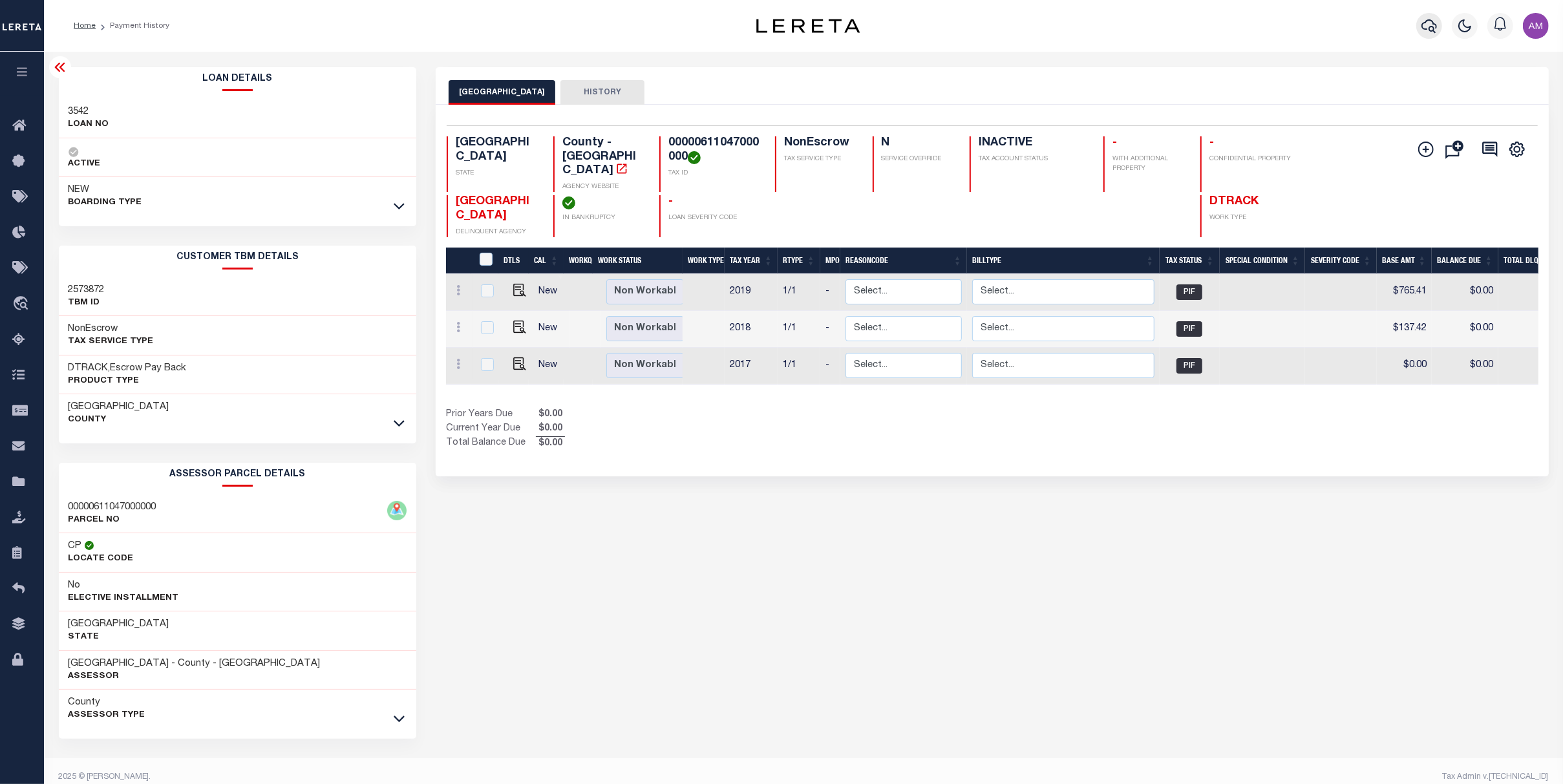
click at [1432, 20] on icon "button" at bounding box center [1429, 26] width 16 height 16
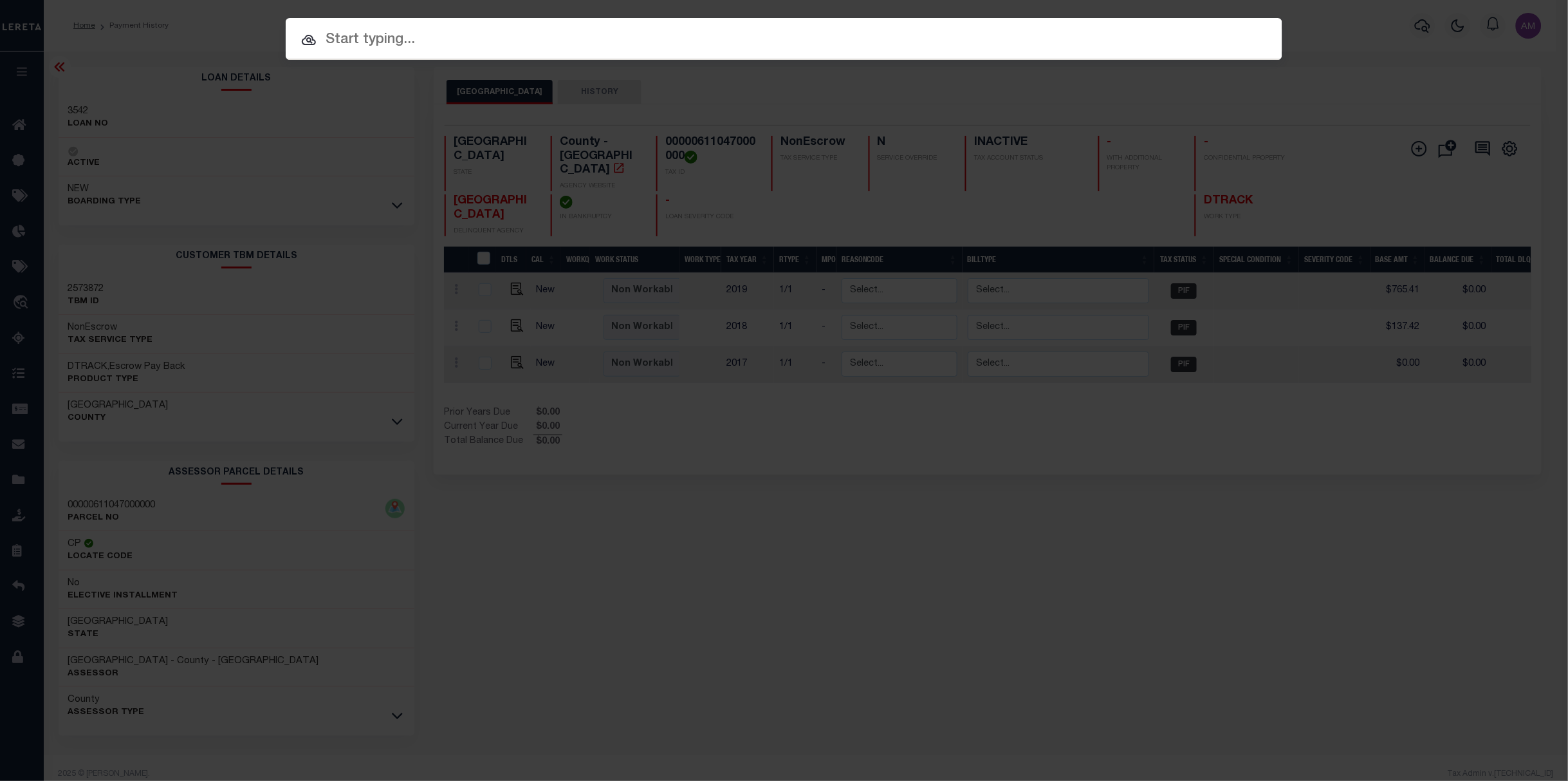
paste input "3542"
type input "3542"
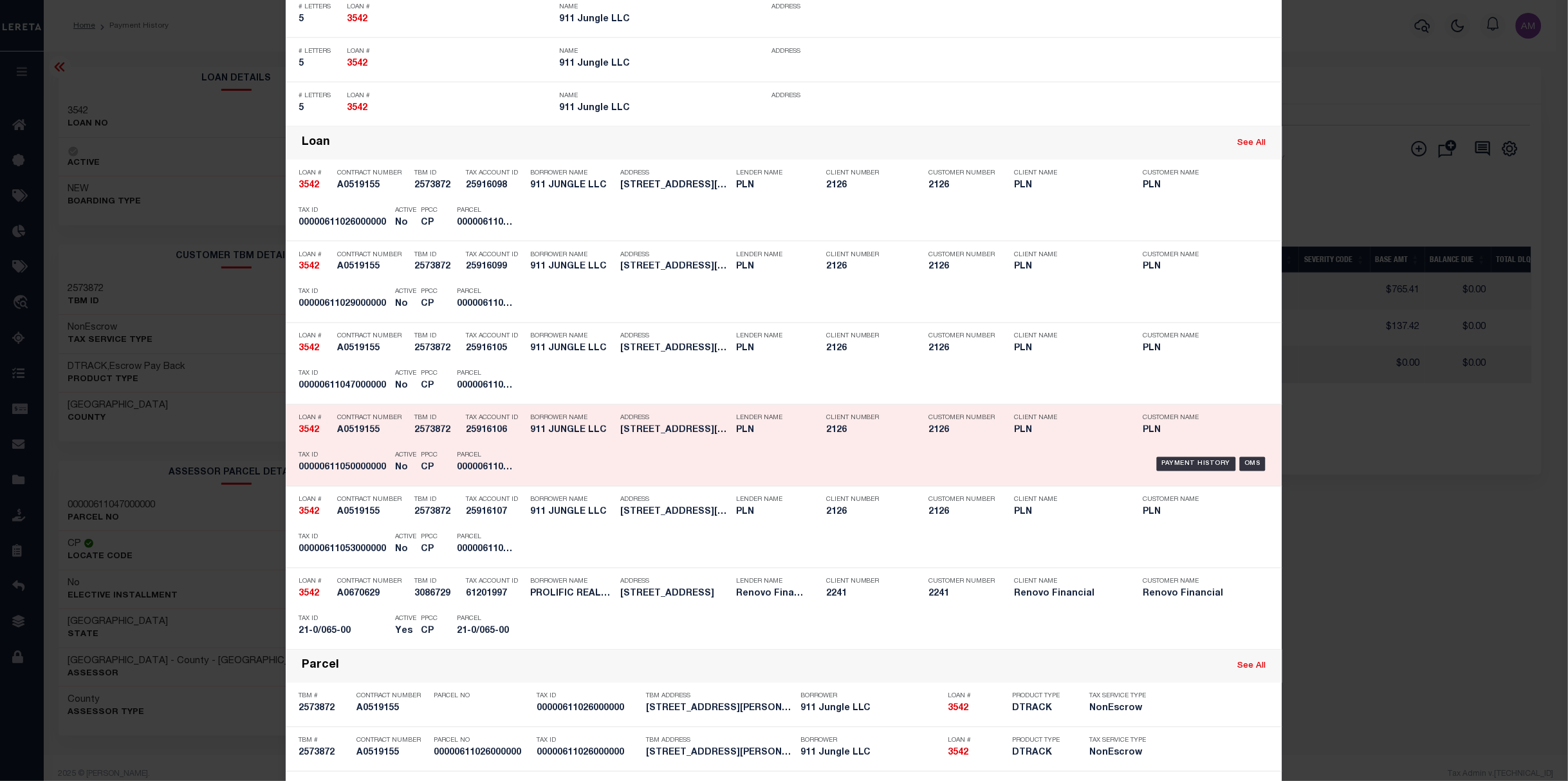
scroll to position [600, 0]
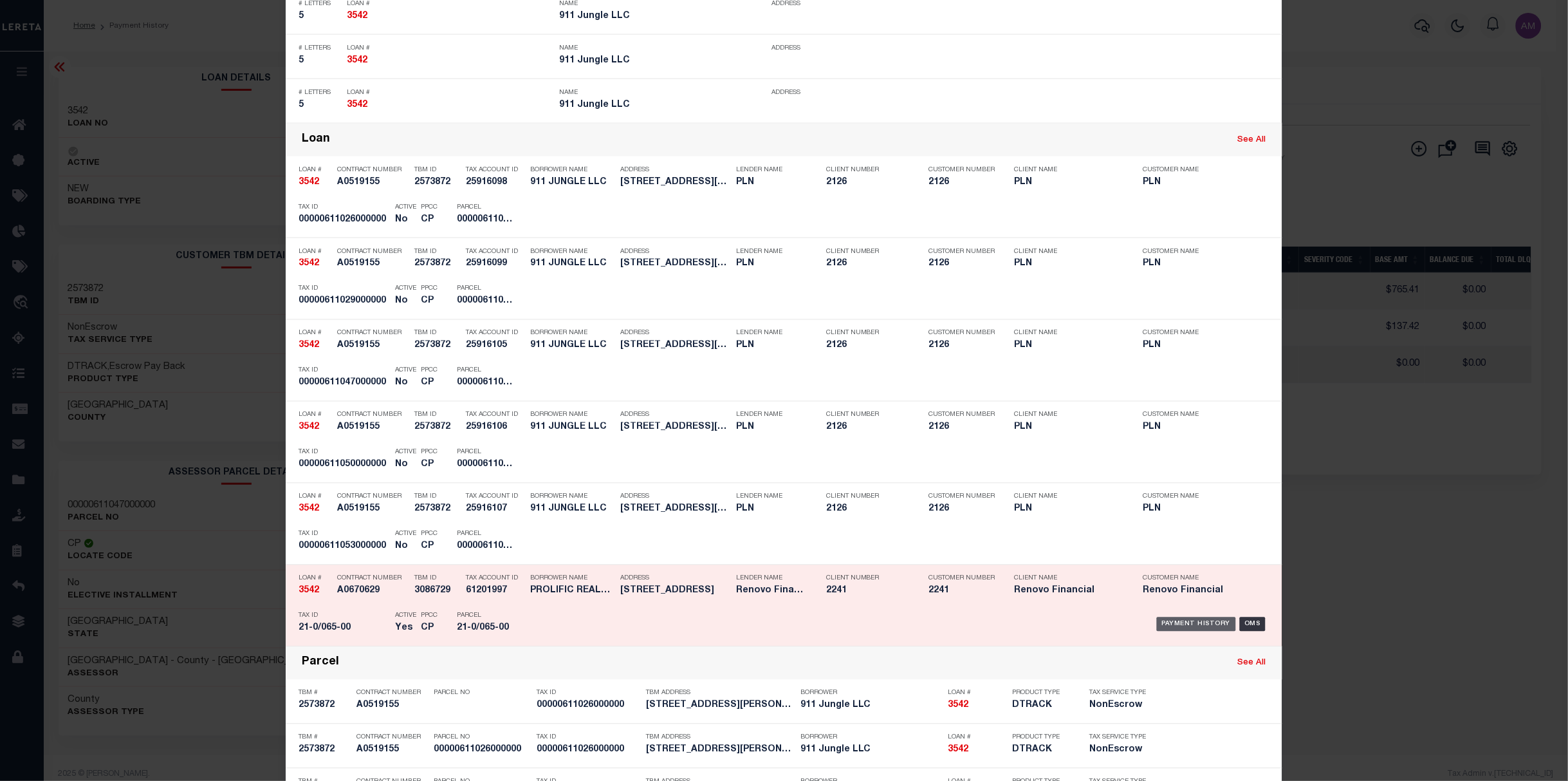
click at [1194, 625] on div "Payment History" at bounding box center [1196, 625] width 79 height 14
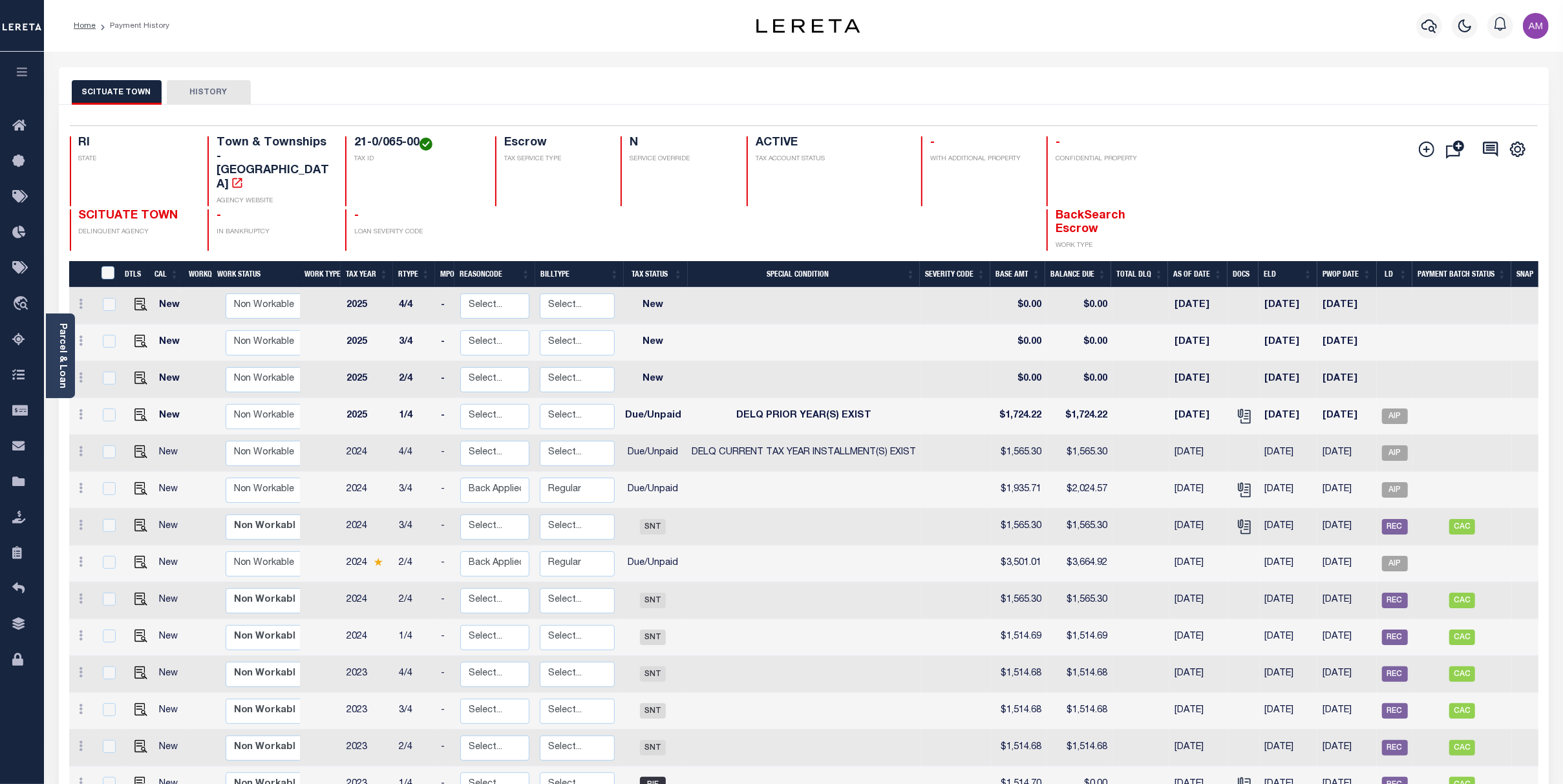
click at [1274, 62] on div "Parcel & Loan Loan Details 3542 LOAN NO ACTIVE" at bounding box center [803, 576] width 1509 height 1047
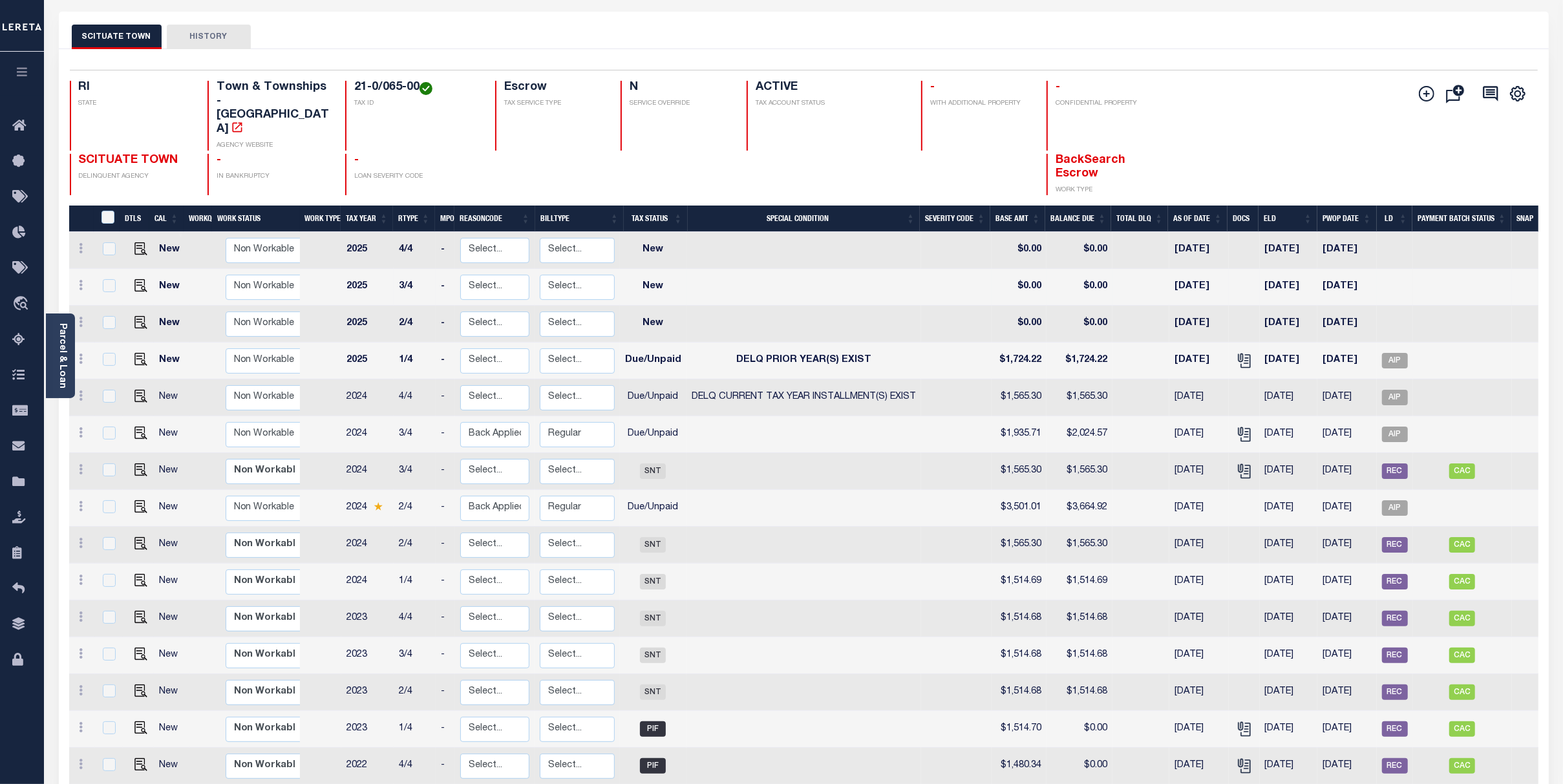
scroll to position [86, 0]
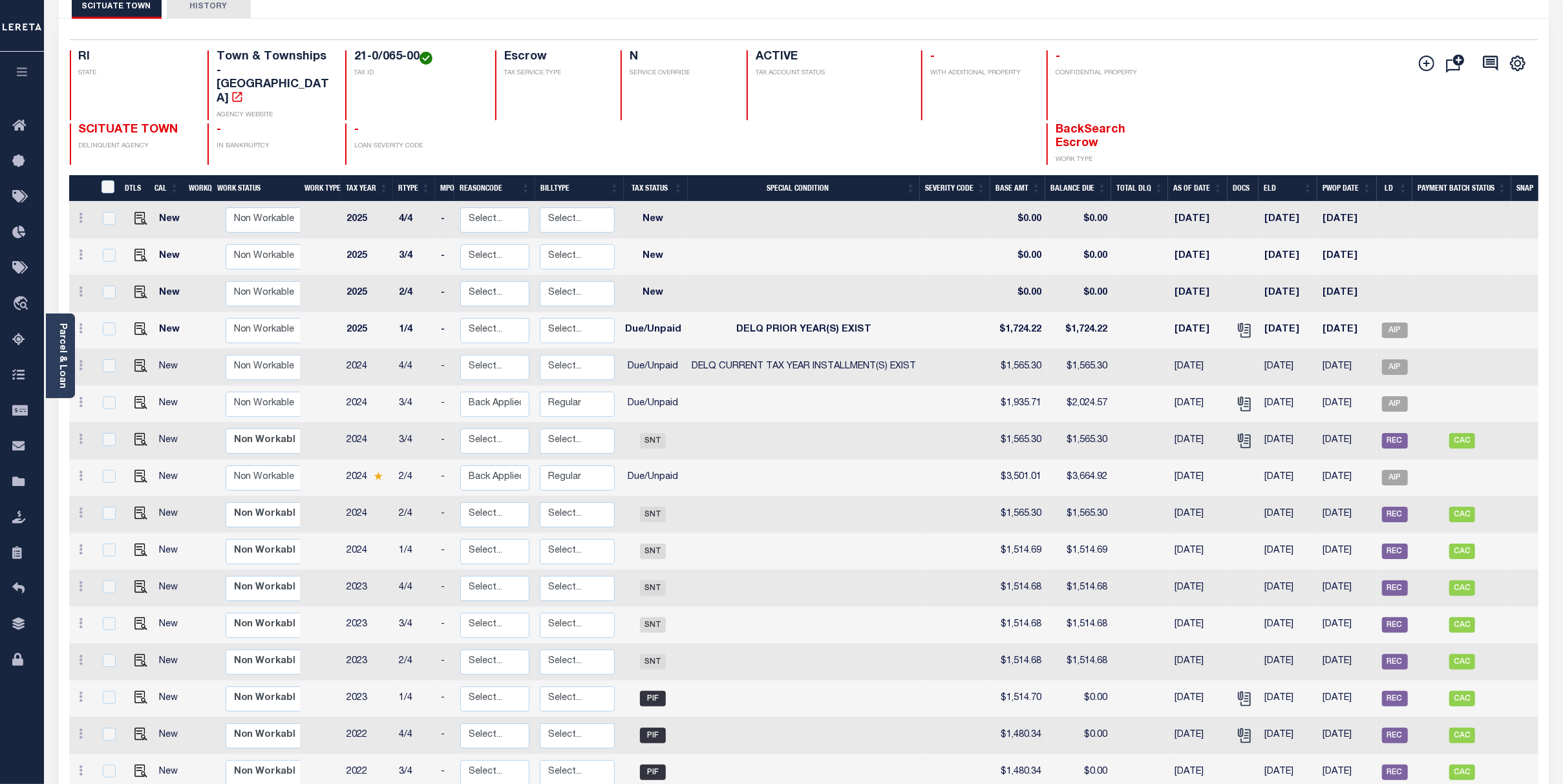
drag, startPoint x: 901, startPoint y: 293, endPoint x: 898, endPoint y: 288, distance: 5.8
click at [899, 312] on td "DELQ PRIOR YEAR(S) EXIST" at bounding box center [803, 330] width 234 height 37
checkbox input "true"
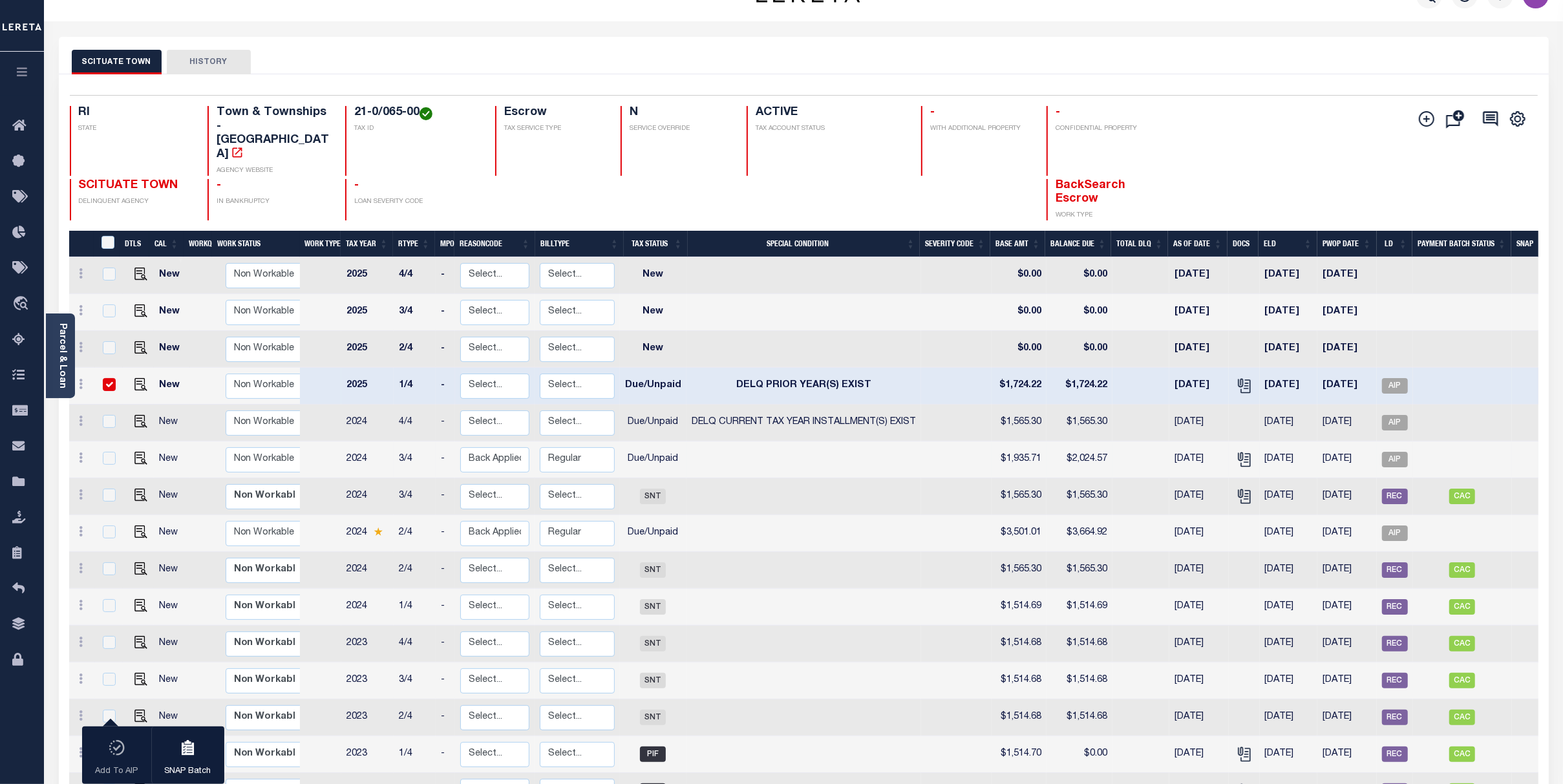
scroll to position [0, 0]
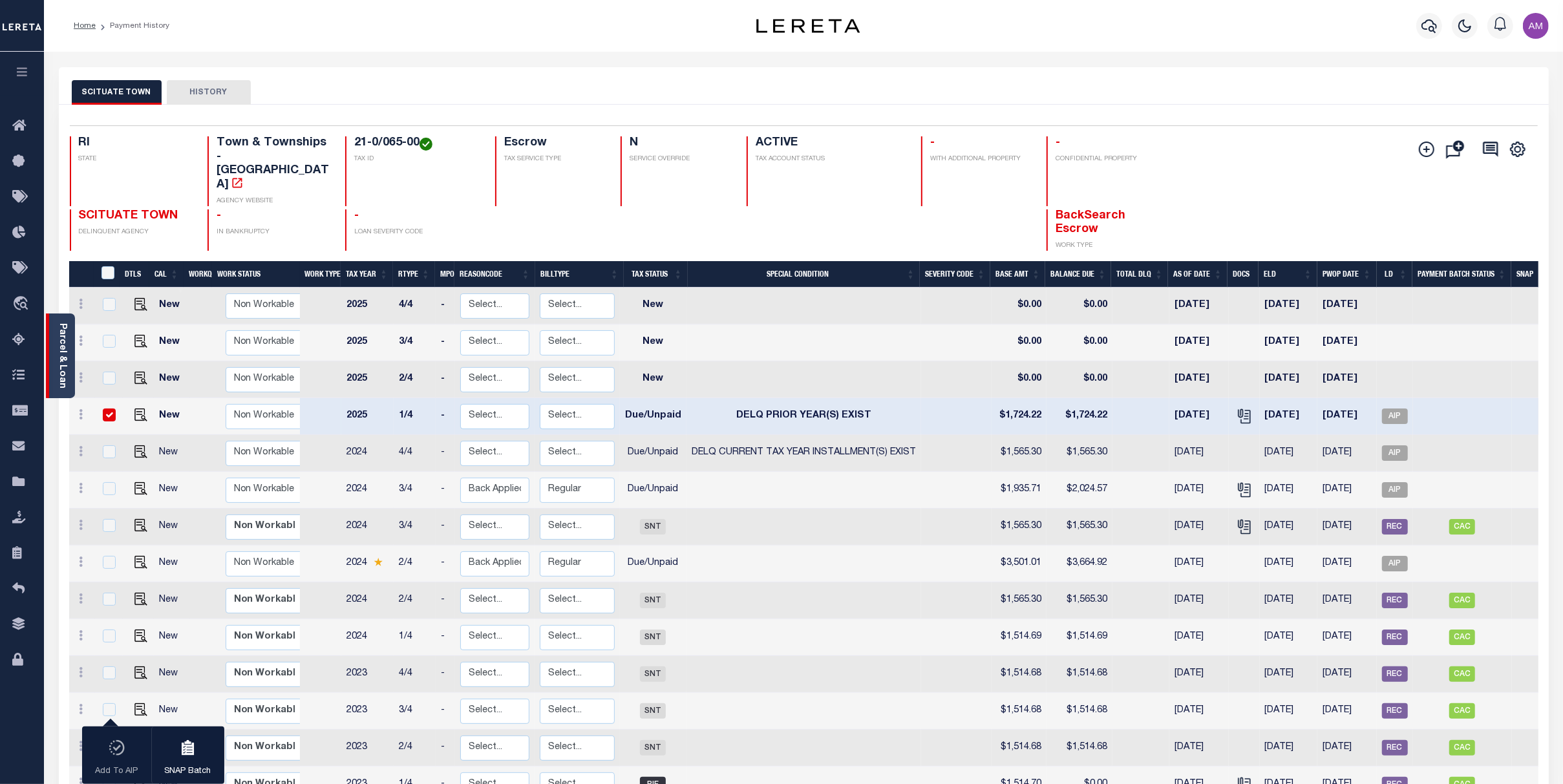
click at [67, 338] on div "Parcel & Loan" at bounding box center [60, 355] width 29 height 84
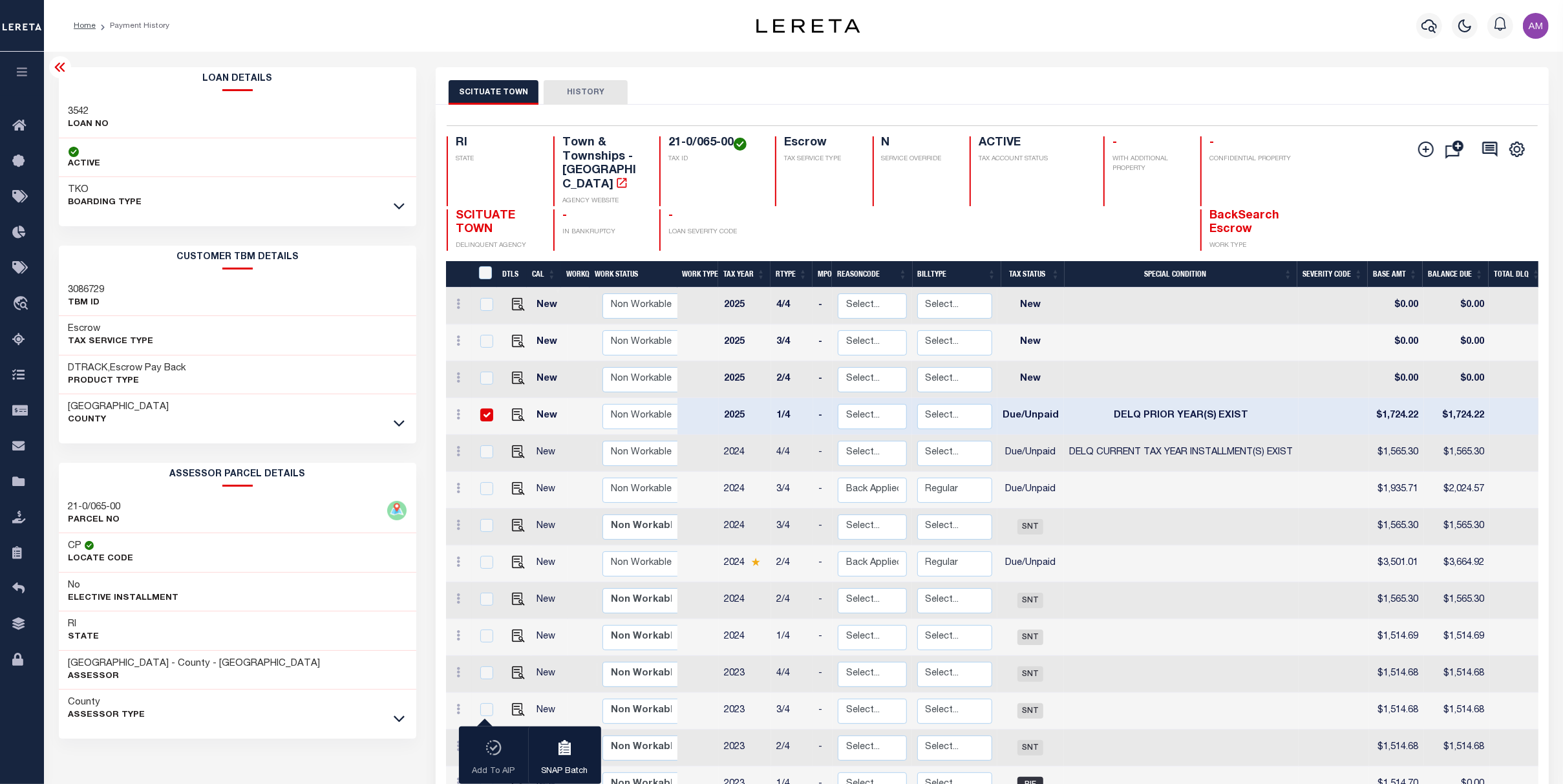
click at [406, 418] on link at bounding box center [398, 422] width 15 height 9
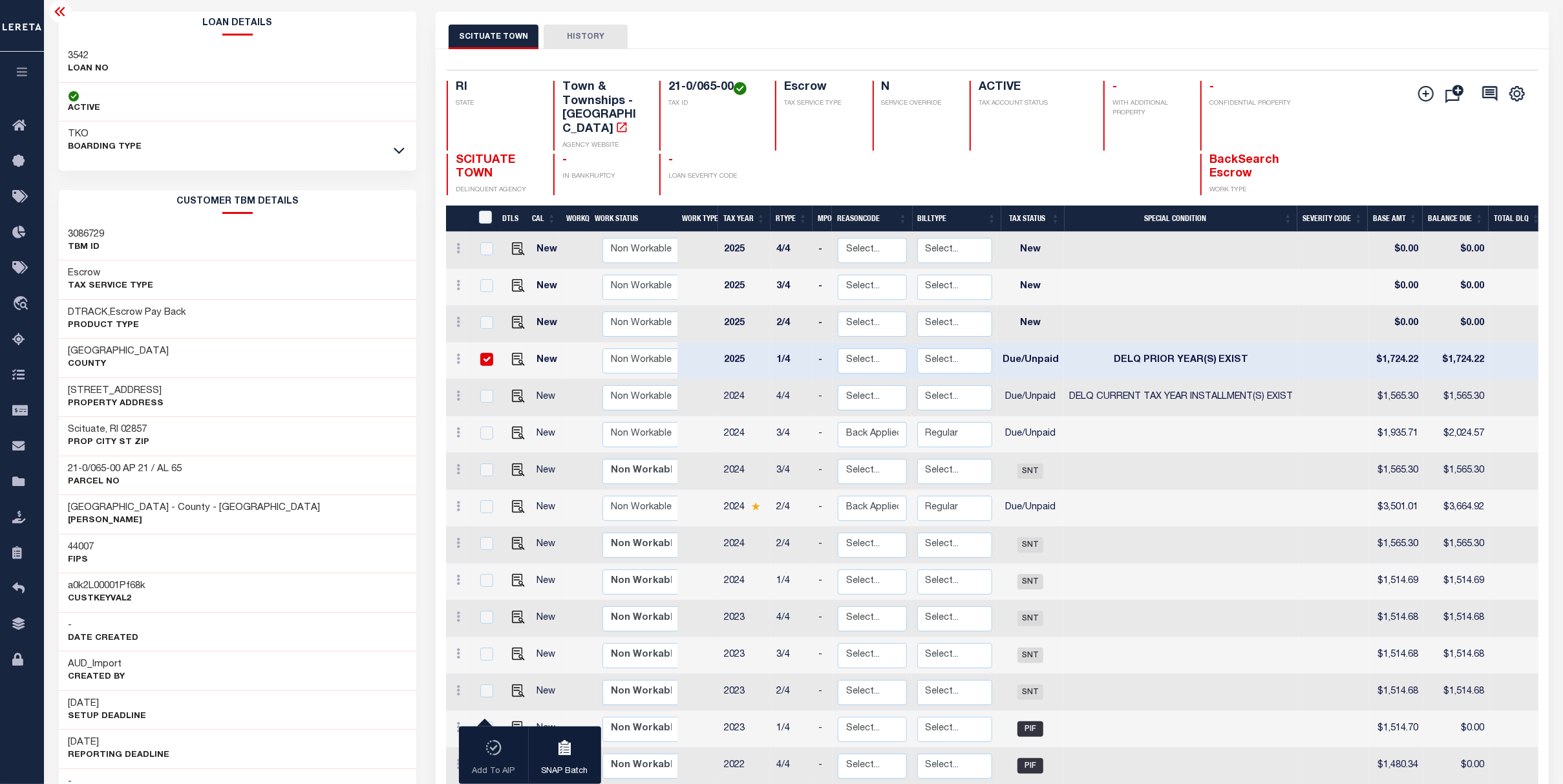
scroll to position [86, 0]
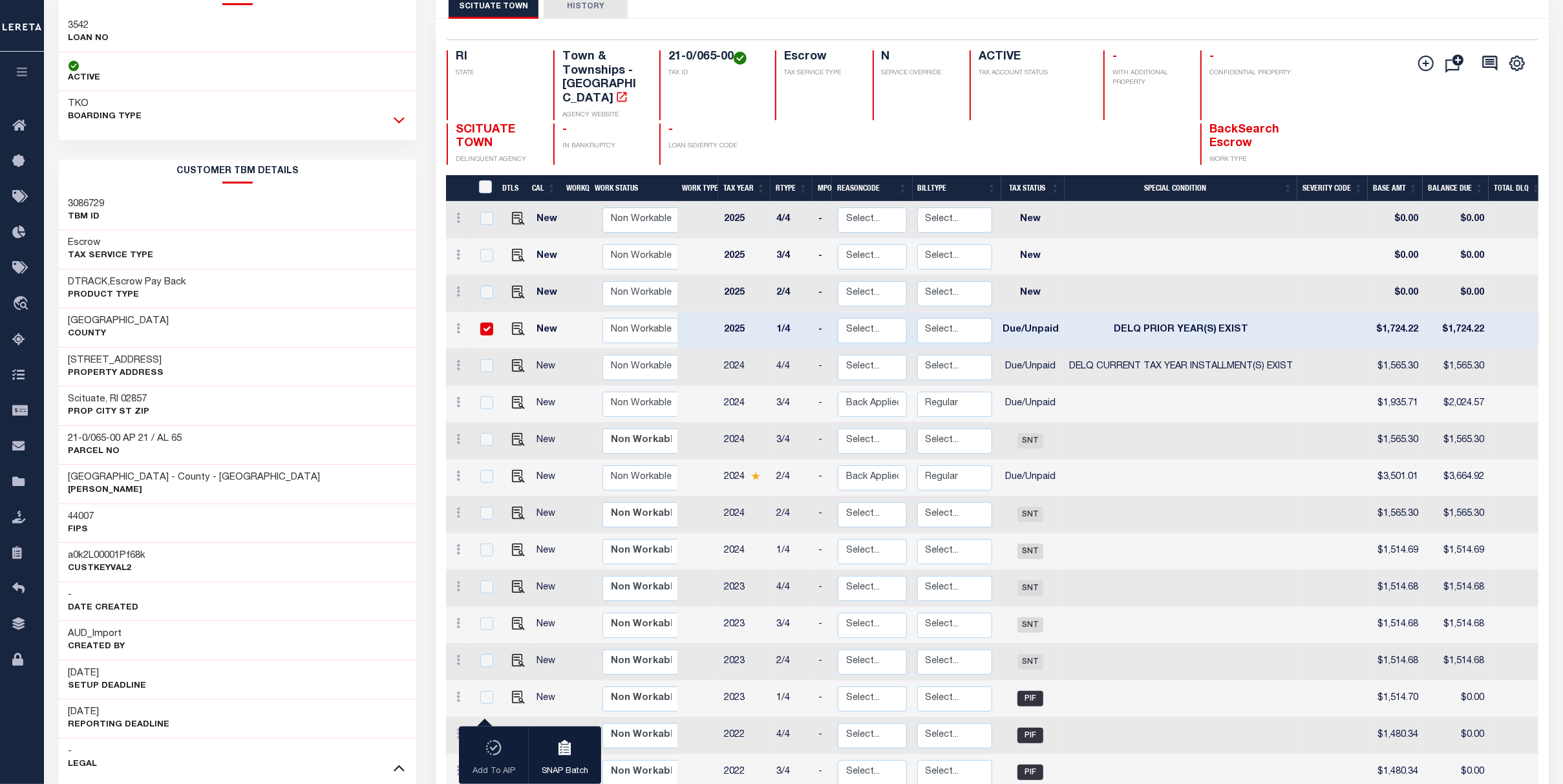
click at [397, 129] on div "TKO BOARDING TYPE" at bounding box center [238, 110] width 358 height 39
click at [399, 124] on icon at bounding box center [399, 119] width 11 height 13
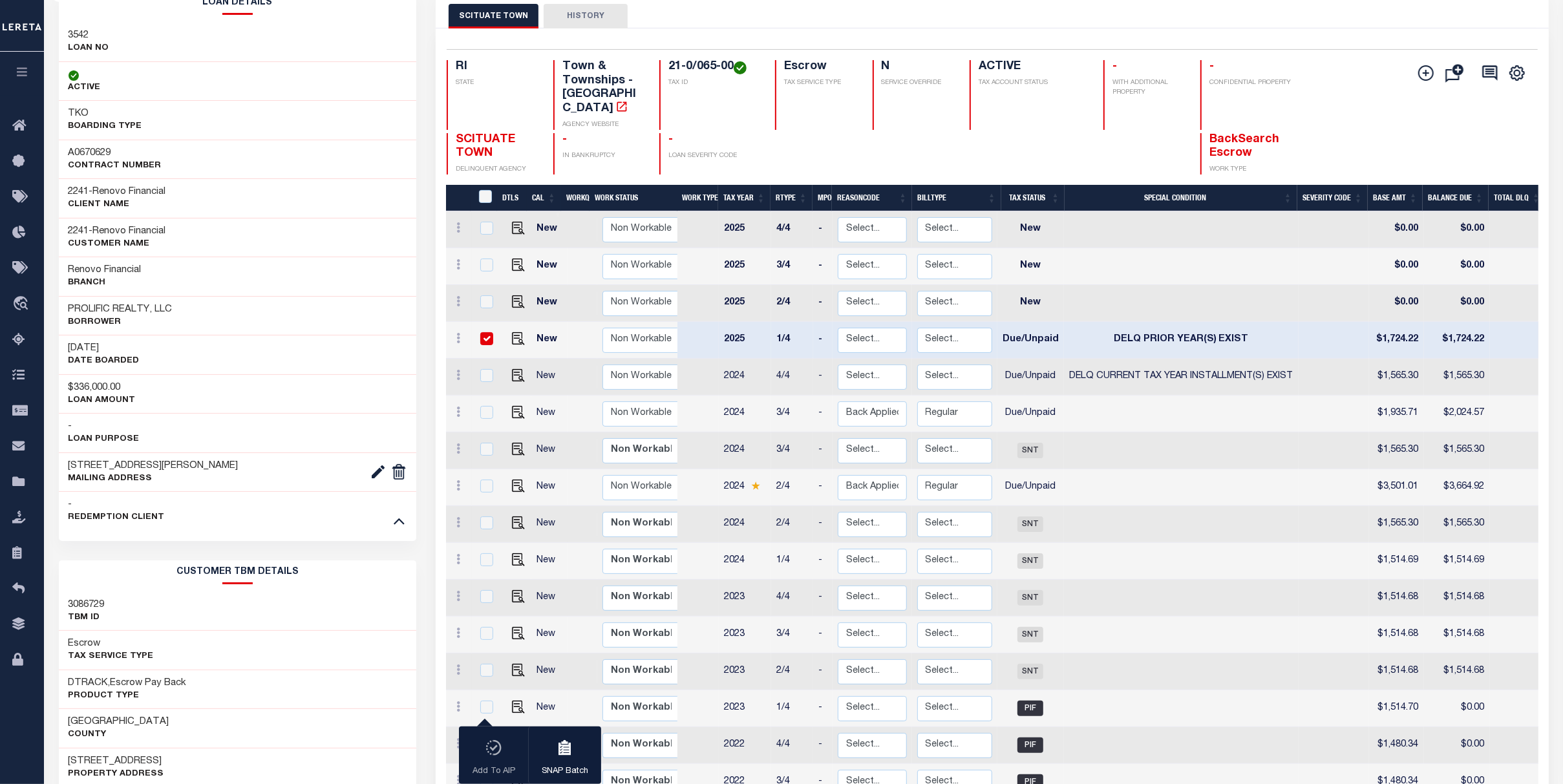
scroll to position [0, 0]
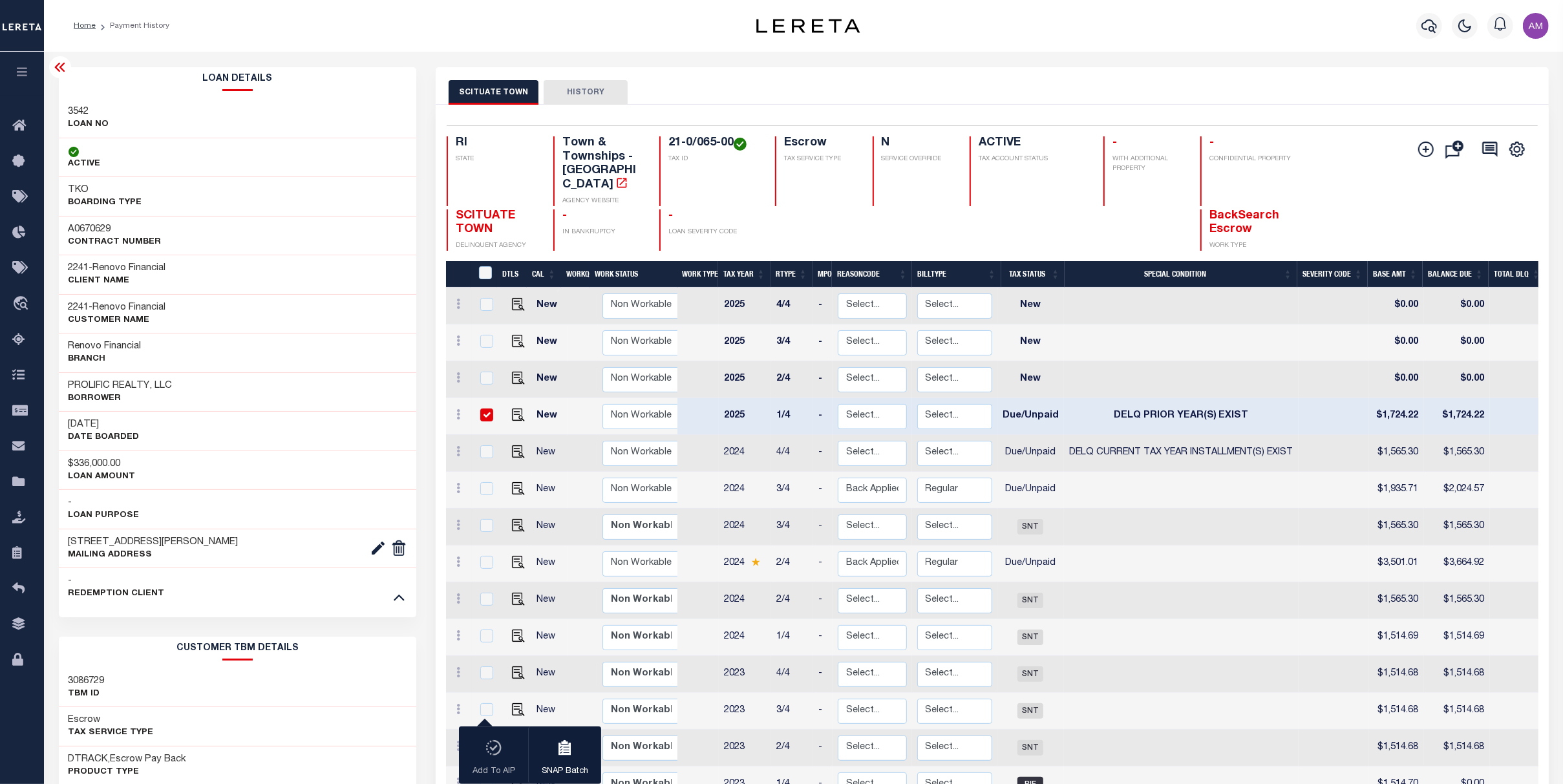
click at [54, 73] on icon at bounding box center [60, 67] width 16 height 16
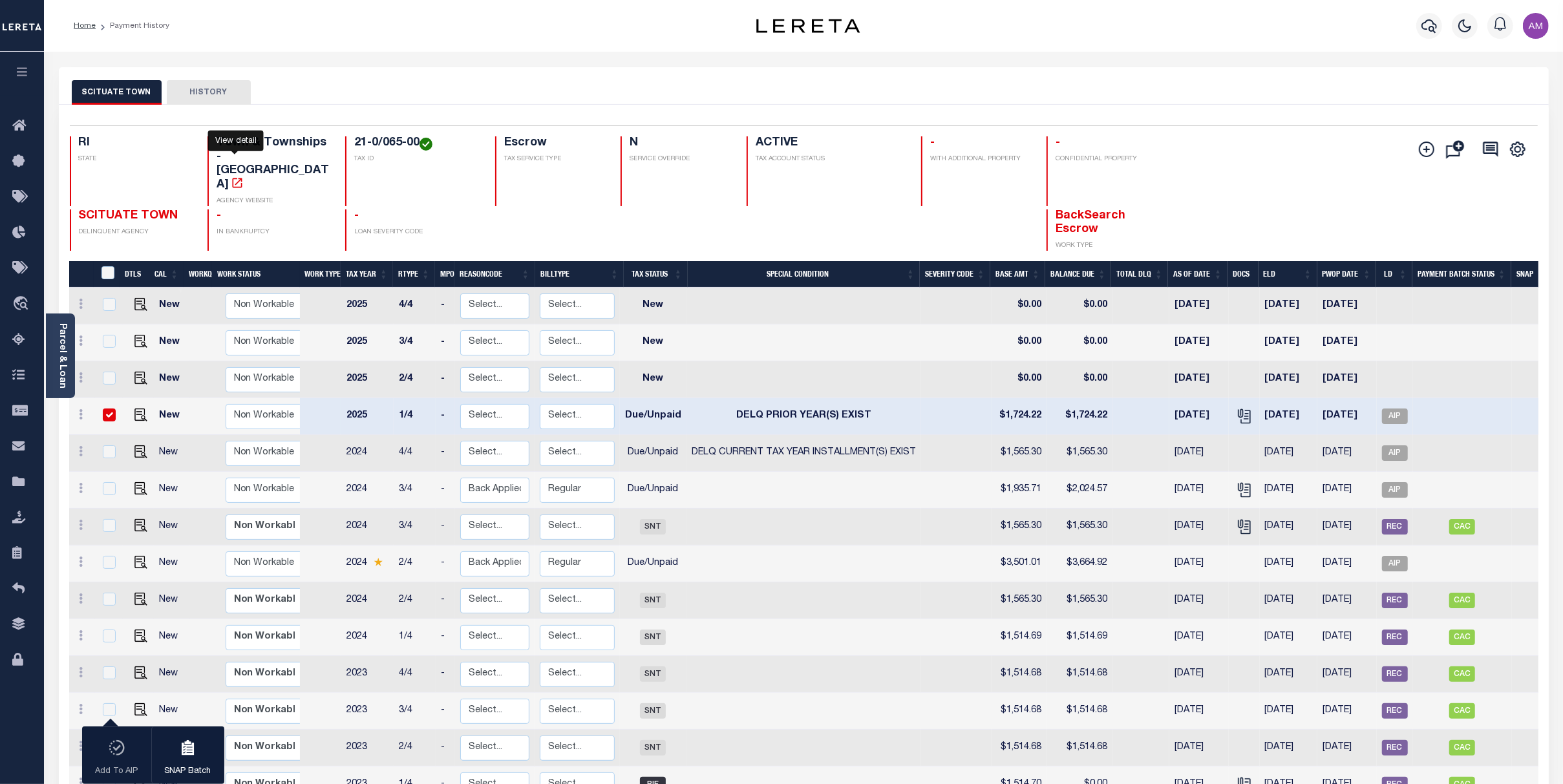
click at [234, 177] on icon "" at bounding box center [237, 183] width 13 height 13
click at [1146, 103] on div "SCITUATE TOWN HISTORY" at bounding box center [803, 92] width 1464 height 24
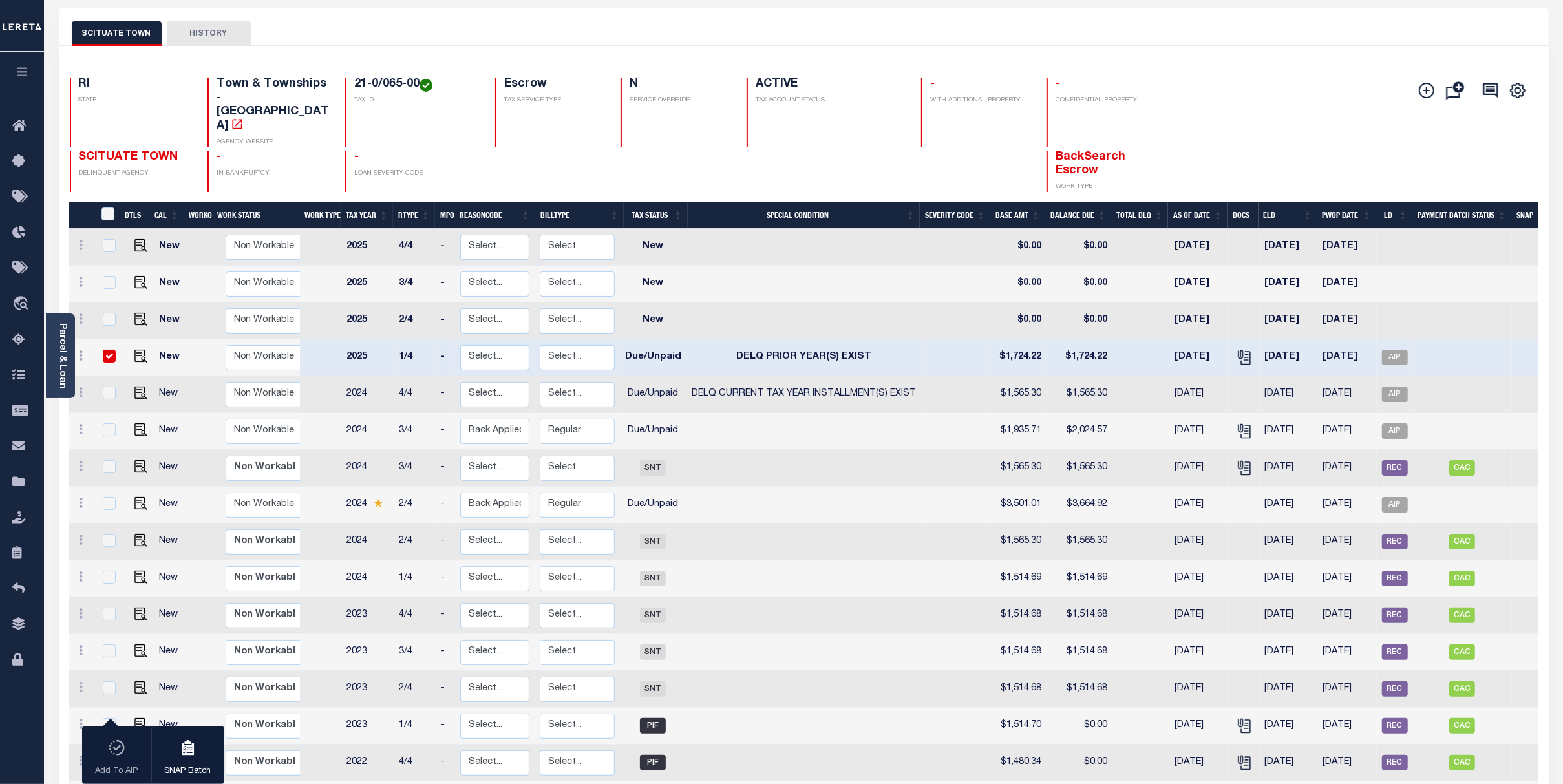
scroll to position [86, 0]
